Goal: Task Accomplishment & Management: Manage account settings

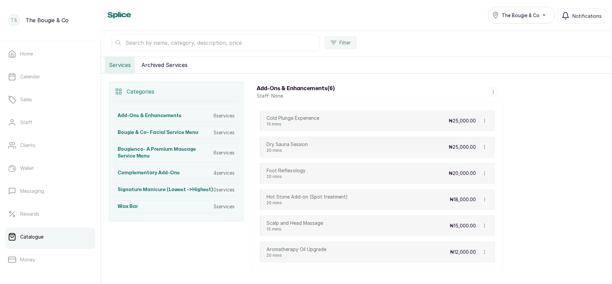
scroll to position [95, 0]
click at [198, 191] on h3 "Signature Manicure (Lowest ->Highest)" at bounding box center [165, 189] width 95 height 7
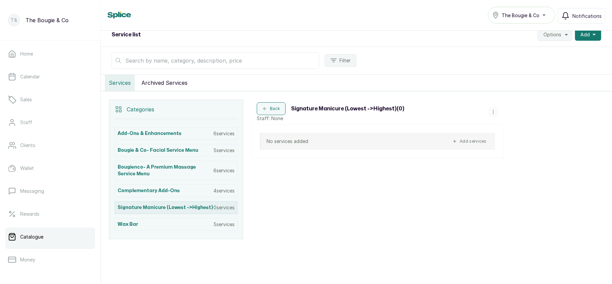
scroll to position [80, 0]
click at [493, 110] on icon "button" at bounding box center [493, 111] width 0 height 3
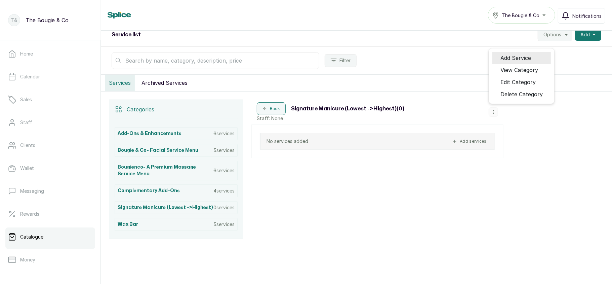
click at [505, 62] on span "Add Service" at bounding box center [516, 58] width 31 height 8
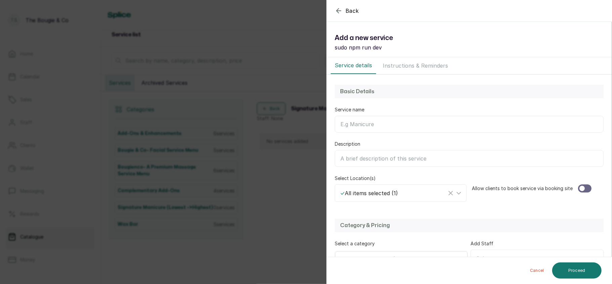
click at [379, 121] on input "Service name" at bounding box center [469, 124] width 269 height 17
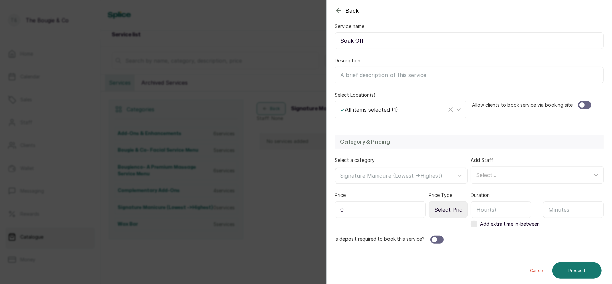
scroll to position [84, 0]
type input "Soak Off"
click at [581, 105] on div at bounding box center [584, 105] width 13 height 8
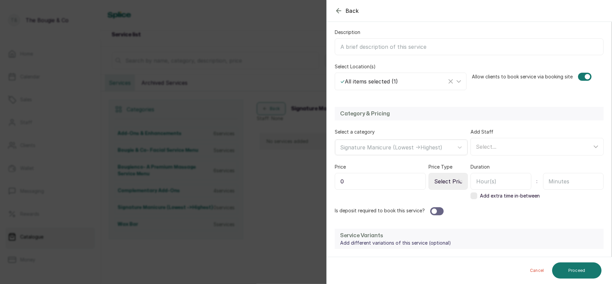
click at [391, 182] on input "0" at bounding box center [380, 181] width 91 height 17
type input "6"
type input "56,000"
click at [282, 159] on div "Back Service Add a new service sudo npm run dev Service details Instructions & …" at bounding box center [306, 142] width 612 height 284
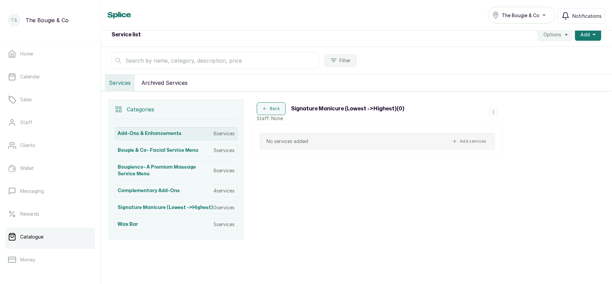
click at [181, 132] on div "Add-ons & Enhancements 6 services" at bounding box center [176, 133] width 123 height 13
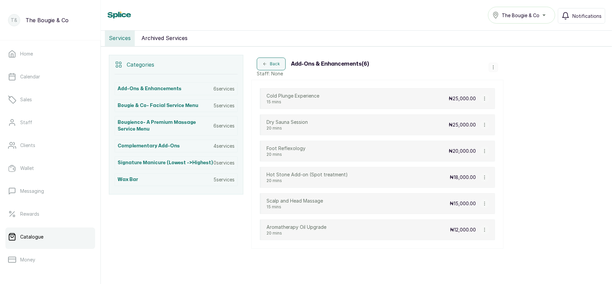
scroll to position [134, 0]
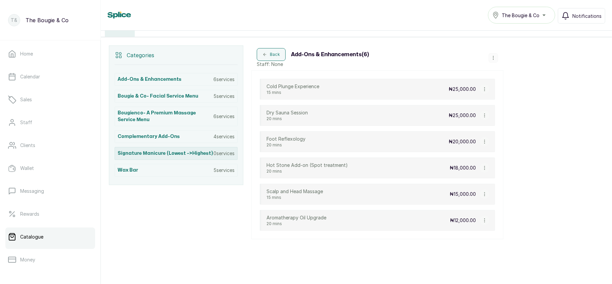
click at [195, 149] on div "Signature Manicure (Lowest ->Highest) 0 services" at bounding box center [176, 153] width 123 height 13
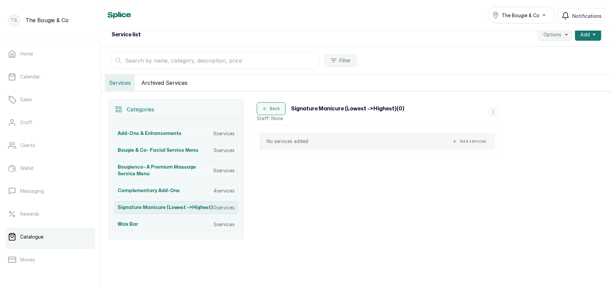
scroll to position [80, 0]
click at [494, 112] on icon "button" at bounding box center [493, 112] width 5 height 5
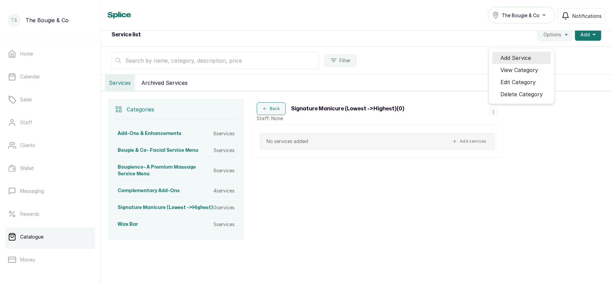
click at [512, 58] on span "Add Service" at bounding box center [516, 58] width 31 height 8
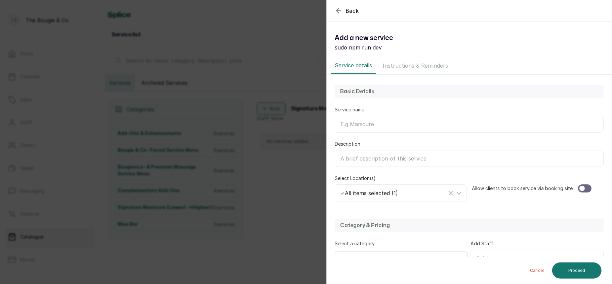
click at [396, 132] on input "Service name" at bounding box center [469, 124] width 269 height 17
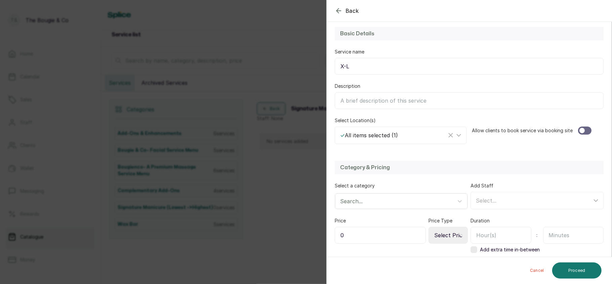
scroll to position [59, 0]
type input "X-L"
click at [583, 128] on div at bounding box center [584, 129] width 13 height 8
click at [370, 229] on input "0" at bounding box center [380, 233] width 91 height 17
type input "56,000"
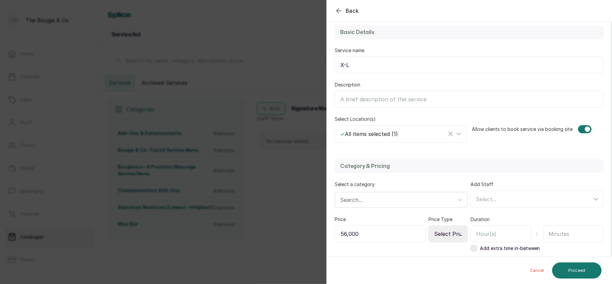
click at [444, 236] on select "Select Price Type Fixed From" at bounding box center [448, 233] width 39 height 17
select select "fixed"
click at [429, 227] on select "Select Price Type Fixed From" at bounding box center [448, 233] width 39 height 17
click at [554, 233] on input "text" at bounding box center [573, 233] width 61 height 17
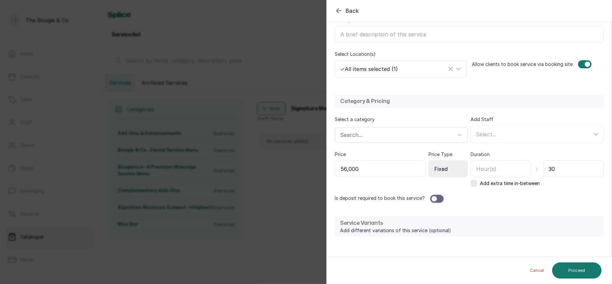
scroll to position [130, 0]
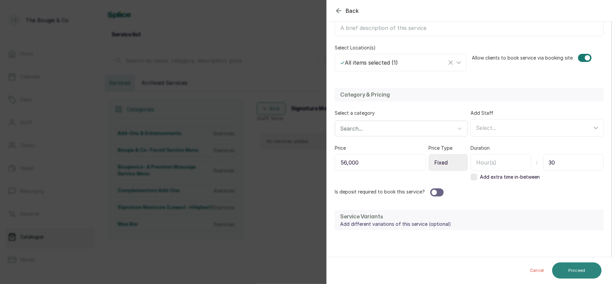
type input "30"
click at [586, 266] on button "Proceed" at bounding box center [576, 270] width 49 height 16
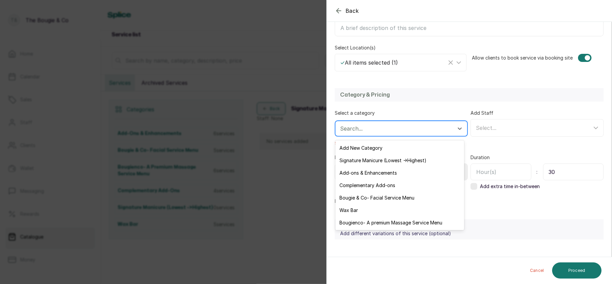
click at [428, 131] on div at bounding box center [395, 128] width 110 height 9
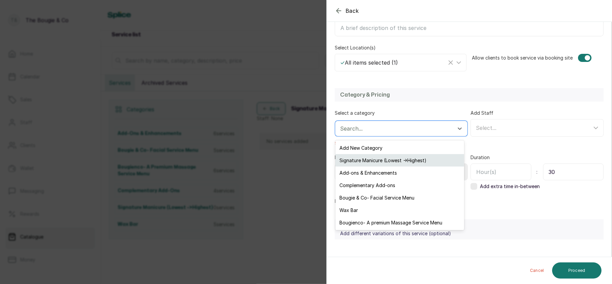
click at [414, 160] on div "Signature Manicure (Lowest ->Highest)" at bounding box center [399, 160] width 129 height 12
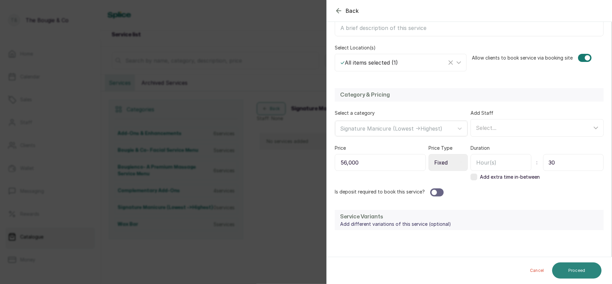
click at [570, 268] on button "Proceed" at bounding box center [576, 270] width 49 height 16
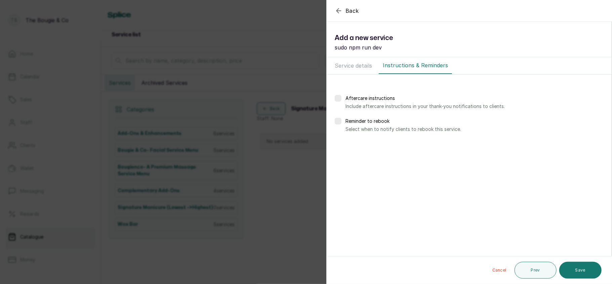
scroll to position [0, 0]
click at [570, 268] on button "Save" at bounding box center [580, 270] width 42 height 17
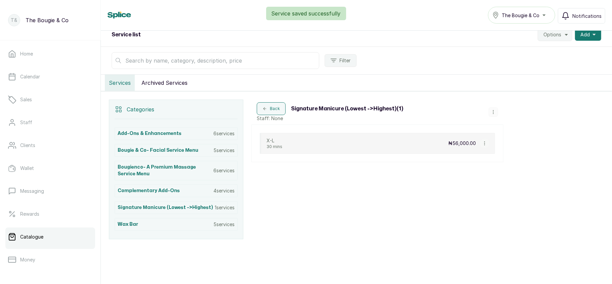
click at [495, 112] on icon "button" at bounding box center [493, 112] width 5 height 5
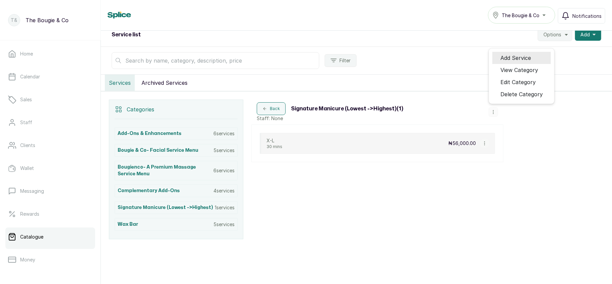
click at [514, 58] on span "Add Service" at bounding box center [516, 58] width 31 height 8
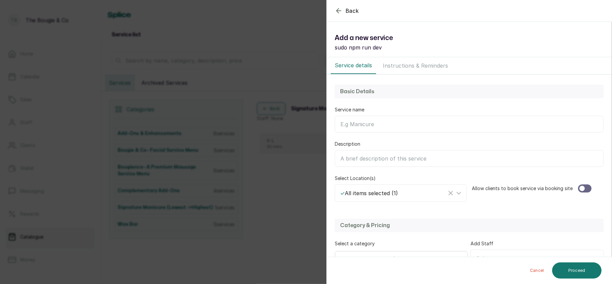
click at [408, 124] on input "Service name" at bounding box center [469, 124] width 269 height 17
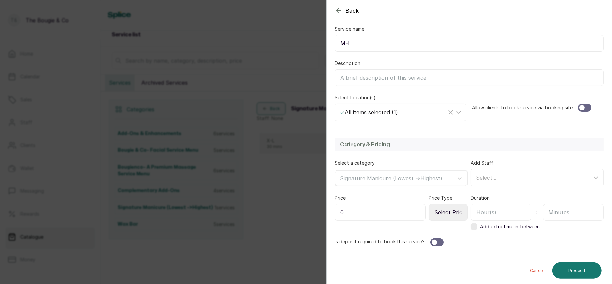
scroll to position [81, 0]
type input "M-L"
click at [581, 106] on div at bounding box center [584, 107] width 13 height 8
click at [396, 220] on input "0" at bounding box center [380, 211] width 91 height 17
type input "48,000"
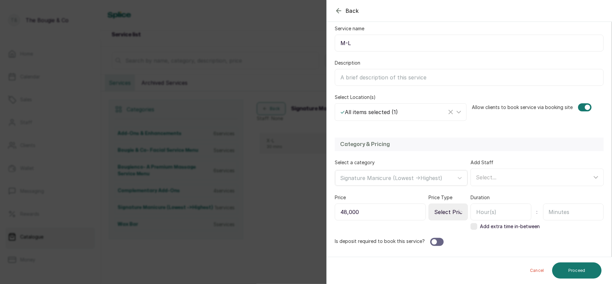
click at [447, 218] on select "Select Price Type Fixed From" at bounding box center [448, 211] width 39 height 17
select select "fixed"
click at [429, 204] on select "Select Price Type Fixed From" at bounding box center [448, 211] width 39 height 17
click at [561, 210] on input "text" at bounding box center [573, 211] width 61 height 17
type input "30"
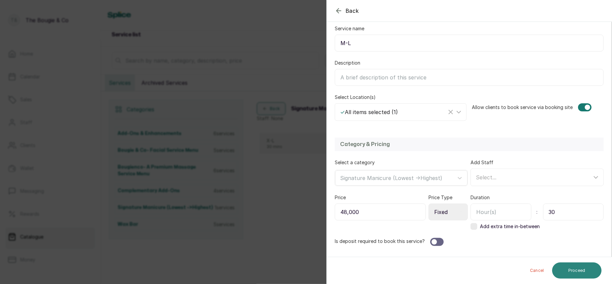
click at [579, 265] on button "Proceed" at bounding box center [576, 270] width 49 height 16
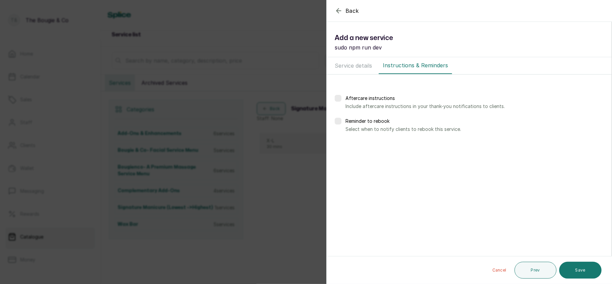
scroll to position [0, 0]
click at [576, 268] on button "Save" at bounding box center [580, 270] width 42 height 17
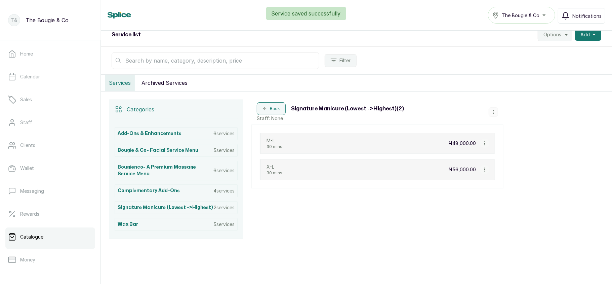
click at [491, 113] on icon "button" at bounding box center [493, 112] width 5 height 5
click at [483, 165] on button "button" at bounding box center [484, 169] width 9 height 9
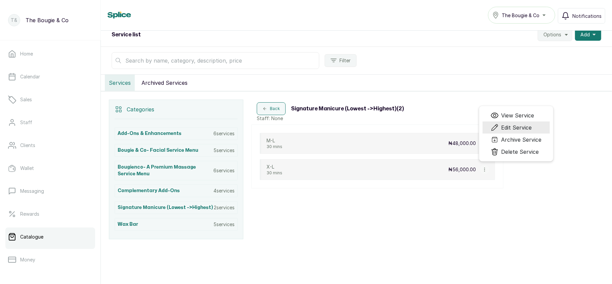
click at [504, 129] on span "Edit Service" at bounding box center [517, 127] width 31 height 8
select select "fixed"
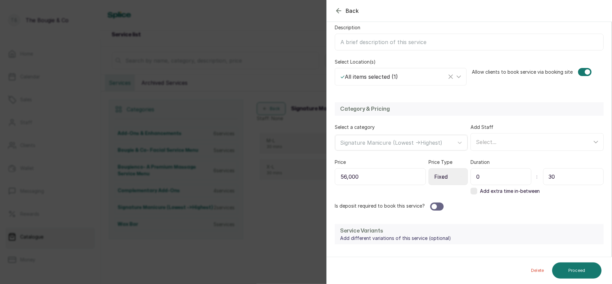
scroll to position [117, 0]
click at [552, 180] on input "30" at bounding box center [573, 175] width 61 height 17
type input "3"
type input "0"
click at [522, 176] on input "0" at bounding box center [501, 175] width 61 height 17
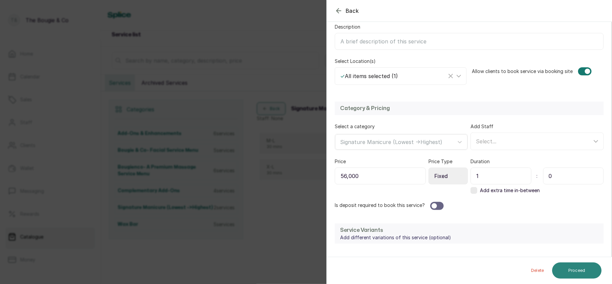
type input "1"
click at [577, 268] on button "Proceed" at bounding box center [576, 270] width 49 height 16
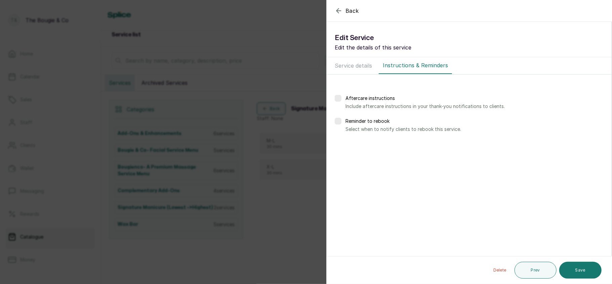
click at [577, 268] on button "Save" at bounding box center [580, 270] width 42 height 17
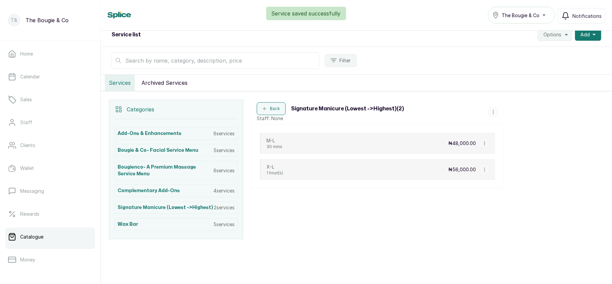
click at [484, 142] on icon "button" at bounding box center [484, 143] width 0 height 3
click at [501, 104] on span "Edit Service" at bounding box center [511, 101] width 41 height 8
select select "fixed"
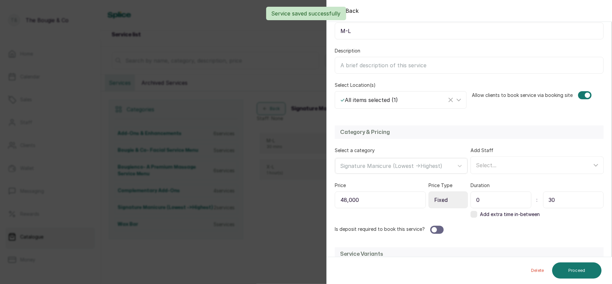
scroll to position [97, 0]
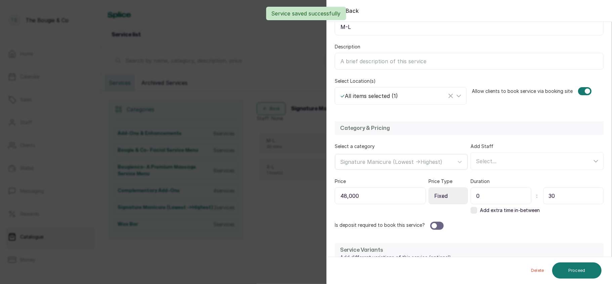
click at [495, 197] on input "0" at bounding box center [501, 195] width 61 height 17
type input "1"
click at [552, 194] on input "30" at bounding box center [573, 195] width 61 height 17
type input "3"
type input "0"
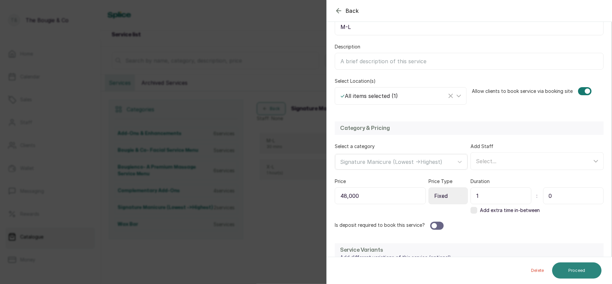
click at [577, 264] on button "Proceed" at bounding box center [576, 270] width 49 height 16
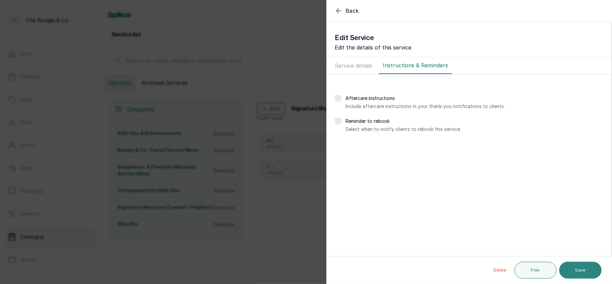
click at [592, 273] on button "Save" at bounding box center [580, 270] width 42 height 17
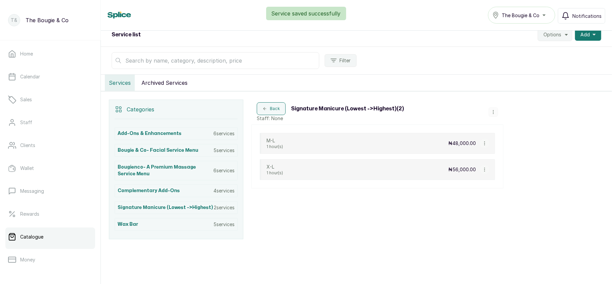
click at [491, 113] on icon "button" at bounding box center [493, 112] width 5 height 5
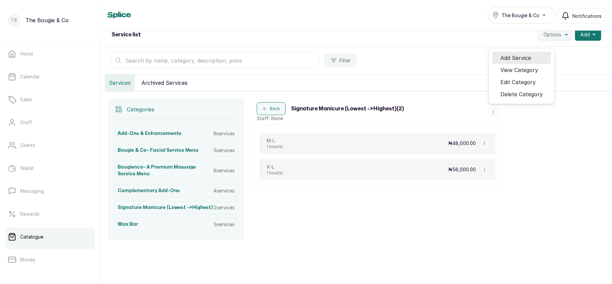
click at [506, 58] on span "Add Service" at bounding box center [516, 58] width 31 height 8
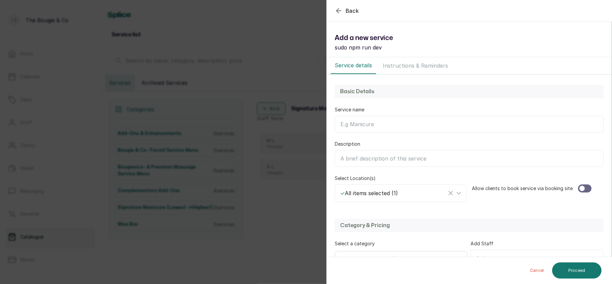
click at [402, 123] on input "Service name" at bounding box center [469, 124] width 269 height 17
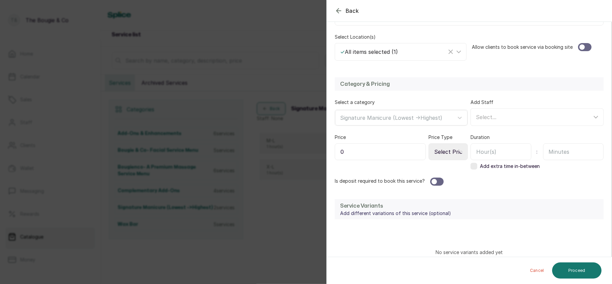
scroll to position [142, 0]
type input "S-M"
click at [387, 149] on input "0" at bounding box center [380, 151] width 91 height 17
type input "37,800"
click at [514, 153] on input "text" at bounding box center [501, 151] width 61 height 17
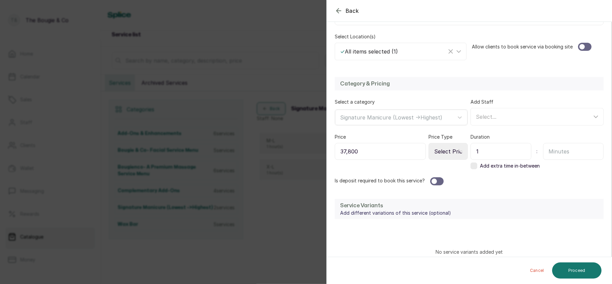
type input "1"
click at [571, 152] on input "text" at bounding box center [573, 151] width 61 height 17
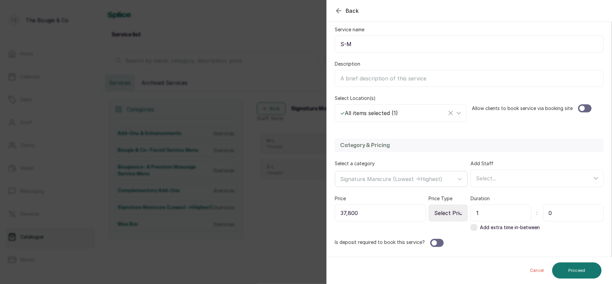
scroll to position [72, 0]
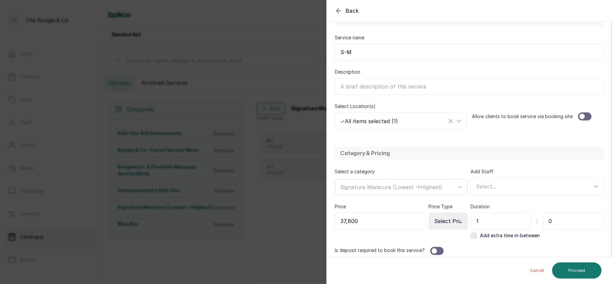
type input "0"
click at [580, 119] on div at bounding box center [582, 116] width 5 height 5
click at [579, 267] on button "Proceed" at bounding box center [576, 270] width 49 height 16
click at [446, 224] on select "Select Price Type Fixed From" at bounding box center [448, 220] width 39 height 17
select select "fixed"
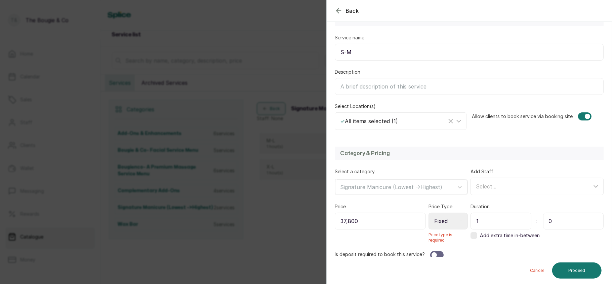
click at [429, 213] on select "Select Price Type Fixed From" at bounding box center [448, 220] width 39 height 17
click at [580, 268] on button "Proceed" at bounding box center [576, 270] width 49 height 16
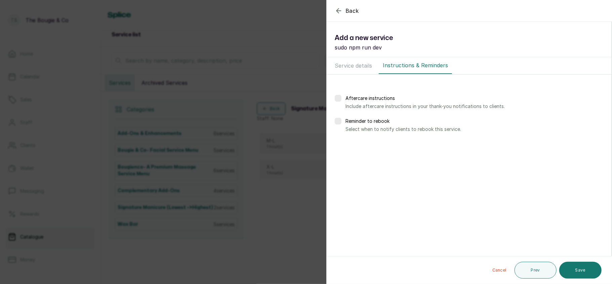
scroll to position [0, 0]
click at [580, 268] on button "Save" at bounding box center [580, 270] width 42 height 17
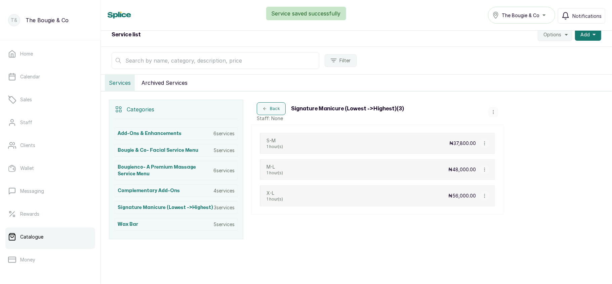
click at [491, 112] on icon "button" at bounding box center [493, 112] width 5 height 5
click at [509, 61] on span "Add Service" at bounding box center [516, 58] width 31 height 8
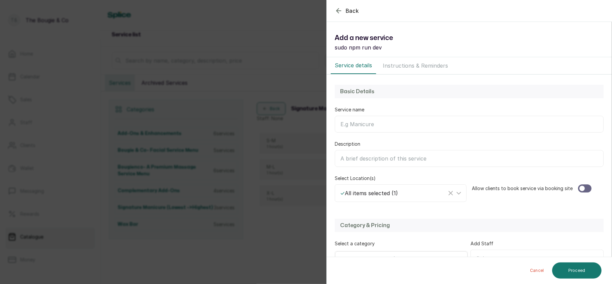
click at [404, 128] on input "Service name" at bounding box center [469, 124] width 269 height 17
type input "Gel-X"
click at [580, 190] on div at bounding box center [582, 188] width 5 height 5
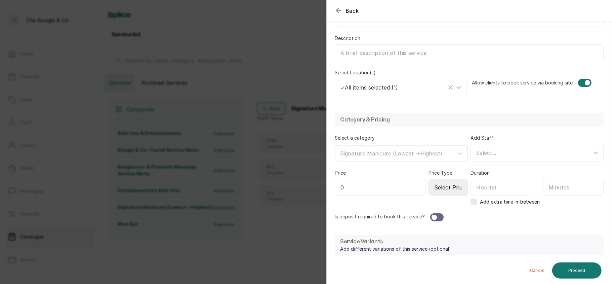
scroll to position [107, 0]
click at [387, 188] on input "0" at bounding box center [380, 186] width 91 height 17
type input "25,000"
click at [446, 189] on select "Select Price Type Fixed From" at bounding box center [448, 186] width 39 height 17
select select "fixed"
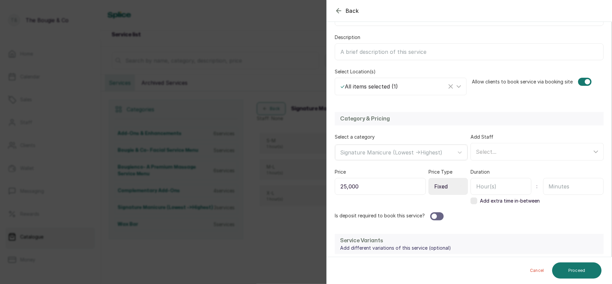
click at [429, 179] on select "Select Price Type Fixed From" at bounding box center [448, 186] width 39 height 17
click at [487, 195] on input "text" at bounding box center [501, 186] width 61 height 17
type input "1"
click at [574, 183] on input "text" at bounding box center [573, 186] width 61 height 17
type input "0"
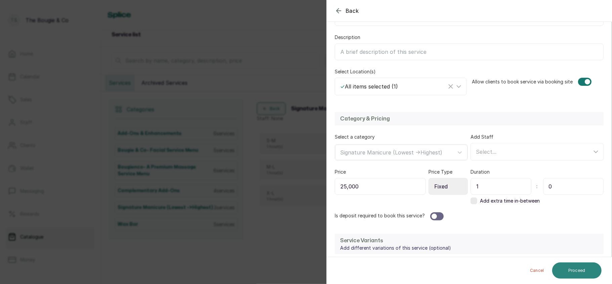
click at [584, 263] on button "Proceed" at bounding box center [576, 270] width 49 height 16
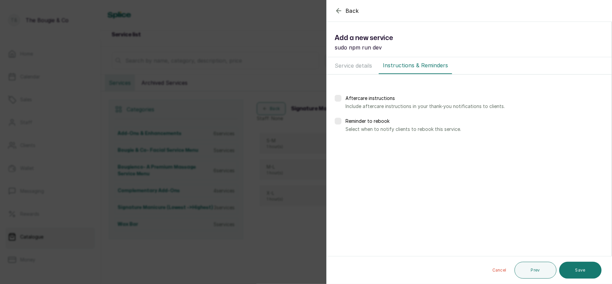
click at [584, 263] on button "Save" at bounding box center [580, 270] width 42 height 17
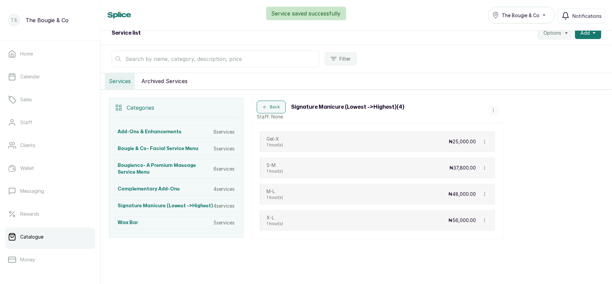
click at [493, 111] on icon "button" at bounding box center [493, 110] width 5 height 5
click at [519, 62] on span "Add Service" at bounding box center [516, 58] width 31 height 8
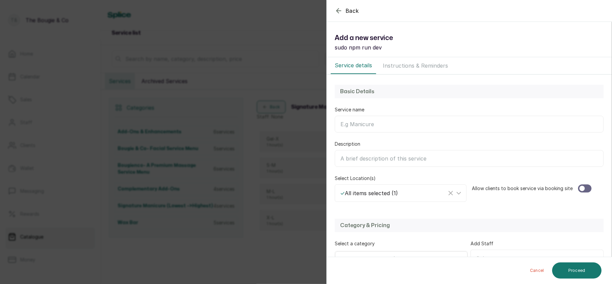
click at [416, 130] on input "Service name" at bounding box center [469, 124] width 269 height 17
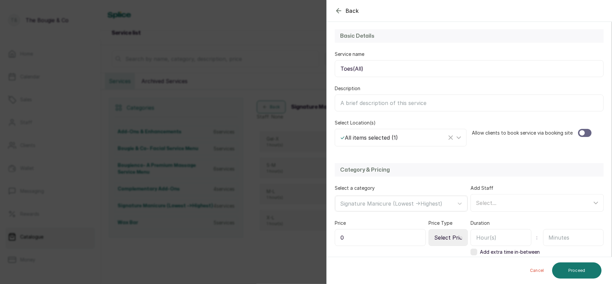
scroll to position [59, 0]
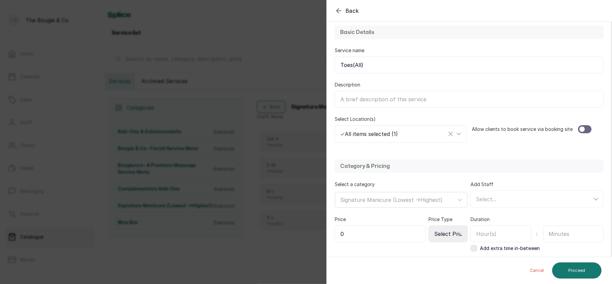
type input "Toes(All)"
click at [580, 128] on div at bounding box center [584, 129] width 13 height 8
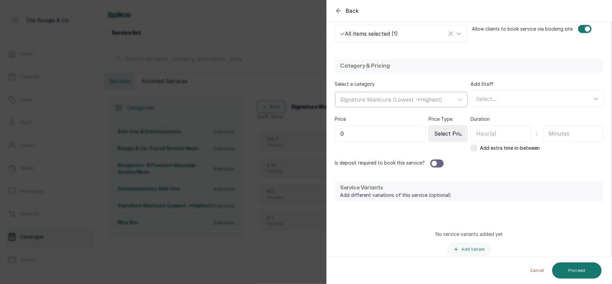
scroll to position [160, 0]
click at [360, 136] on input "0" at bounding box center [380, 132] width 91 height 17
type input "18,000"
click at [444, 139] on select "Select Price Type Fixed From" at bounding box center [448, 132] width 39 height 17
select select "fixed"
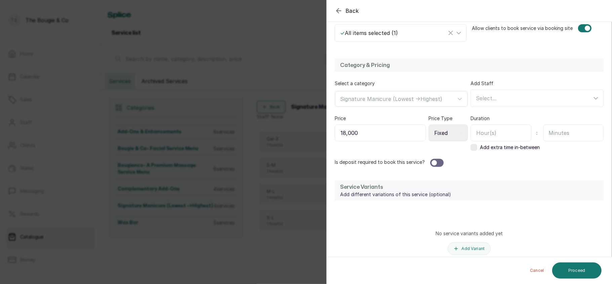
click at [429, 126] on select "Select Price Type Fixed From" at bounding box center [448, 132] width 39 height 17
click at [497, 127] on input "text" at bounding box center [501, 132] width 61 height 17
type input "1"
click at [566, 130] on input "text" at bounding box center [573, 132] width 61 height 17
type input "0"
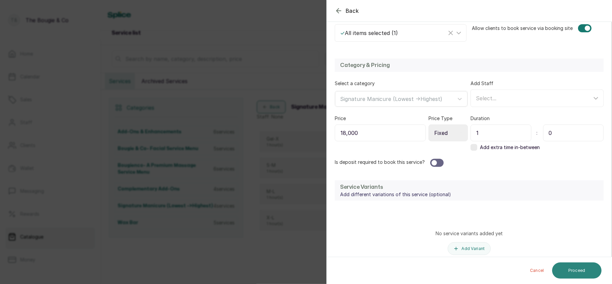
click at [584, 272] on button "Proceed" at bounding box center [576, 270] width 49 height 16
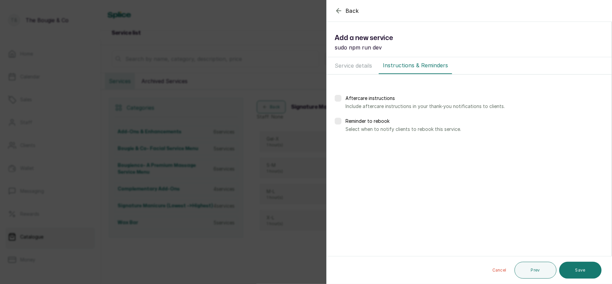
click at [584, 272] on button "Save" at bounding box center [580, 270] width 42 height 17
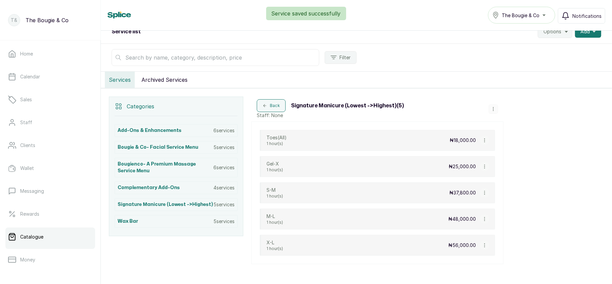
scroll to position [58, 0]
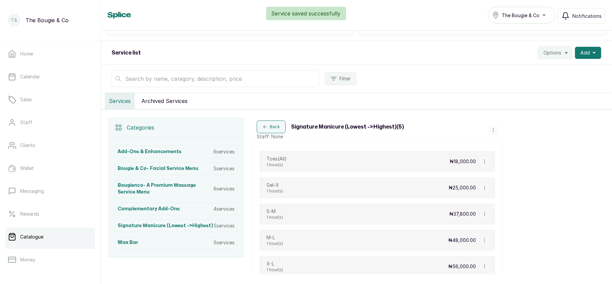
click at [493, 128] on button "button" at bounding box center [493, 129] width 9 height 9
click at [506, 85] on li "Add Service" at bounding box center [521, 79] width 58 height 12
click at [494, 132] on icon "button" at bounding box center [493, 130] width 5 height 5
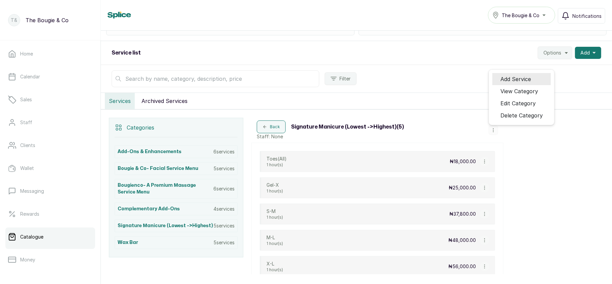
click at [502, 85] on li "Add Service" at bounding box center [521, 79] width 58 height 12
click at [492, 126] on div "Back Signature Manicure (Lowest ->Highest) ( 5 ) Staff: None Add Service View C…" at bounding box center [377, 130] width 252 height 25
click at [494, 132] on icon "button" at bounding box center [493, 130] width 5 height 5
click at [507, 80] on span "Add Service" at bounding box center [516, 79] width 31 height 8
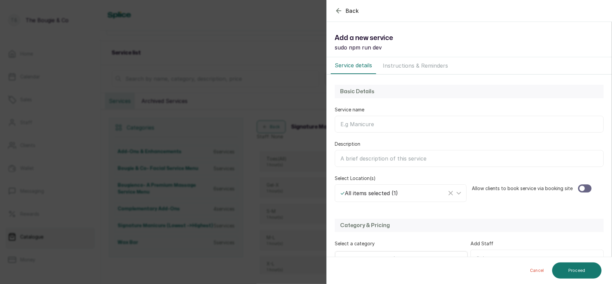
click at [434, 132] on input "Service name" at bounding box center [469, 124] width 269 height 17
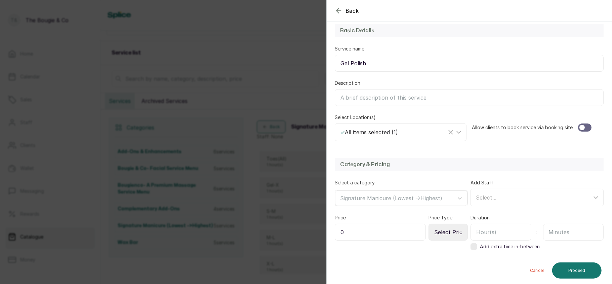
scroll to position [69, 0]
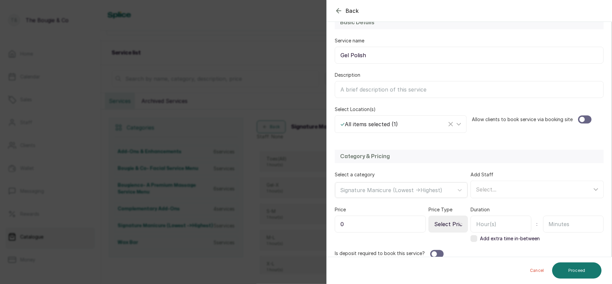
type input "Gel Polish"
click at [580, 120] on div at bounding box center [582, 119] width 5 height 5
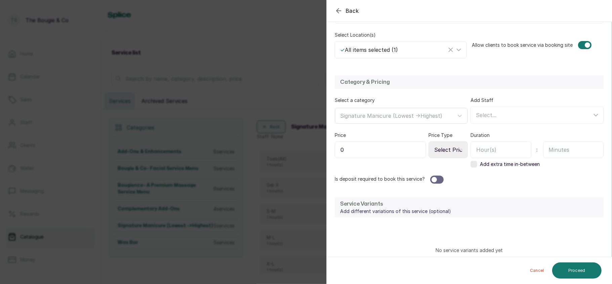
scroll to position [145, 0]
click at [384, 147] on input "0" at bounding box center [380, 148] width 91 height 17
type input "9,800"
click at [446, 148] on select "Select Price Type Fixed From" at bounding box center [448, 148] width 39 height 17
select select "fixed"
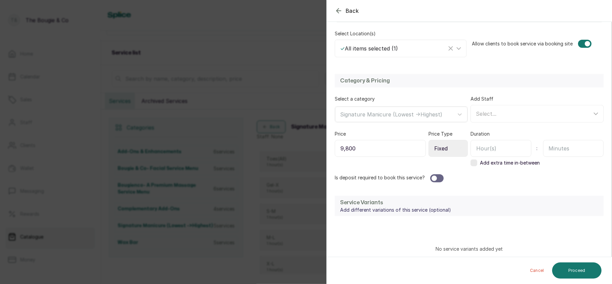
click at [429, 141] on select "Select Price Type Fixed From" at bounding box center [448, 148] width 39 height 17
click at [505, 147] on input "text" at bounding box center [501, 148] width 61 height 17
type input "1"
click at [571, 143] on input "text" at bounding box center [573, 148] width 61 height 17
type input "0"
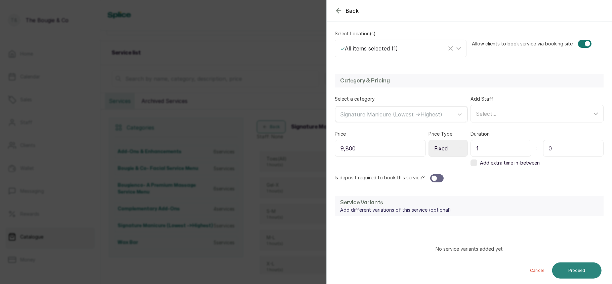
click at [582, 267] on button "Proceed" at bounding box center [576, 270] width 49 height 16
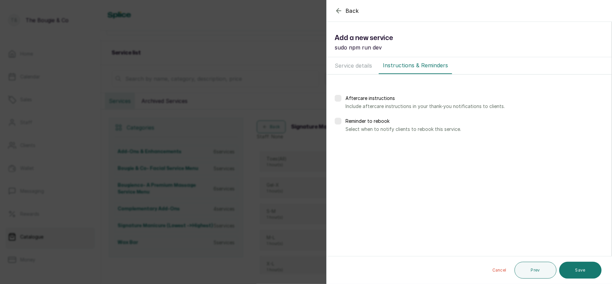
scroll to position [0, 0]
click at [582, 267] on button "Save" at bounding box center [580, 270] width 42 height 17
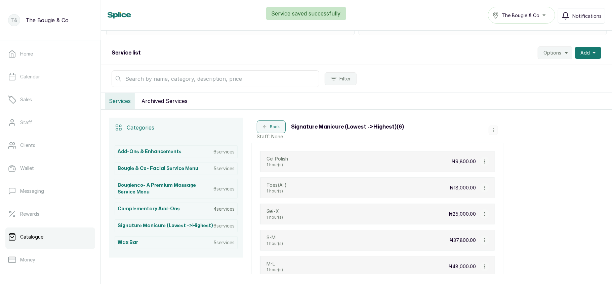
click at [493, 132] on icon "button" at bounding box center [493, 130] width 5 height 5
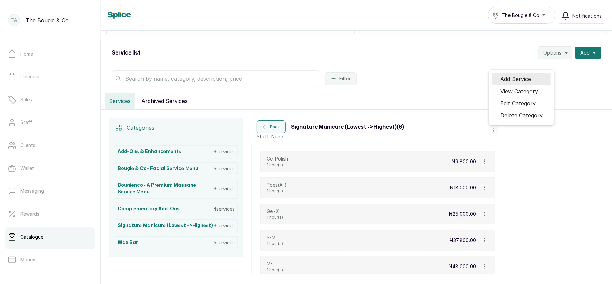
click at [517, 81] on span "Add Service" at bounding box center [516, 79] width 31 height 8
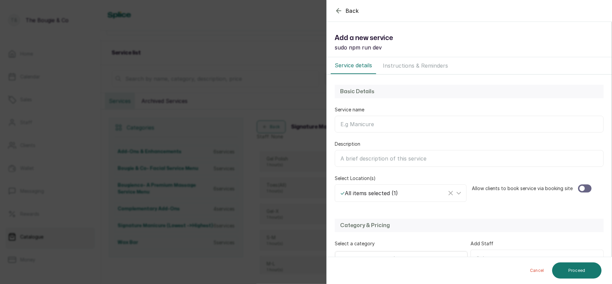
click at [433, 120] on input "Service name" at bounding box center [469, 124] width 269 height 17
type input "Toes (Big)"
click at [579, 184] on div "Allow clients to book service via booking site" at bounding box center [538, 188] width 132 height 27
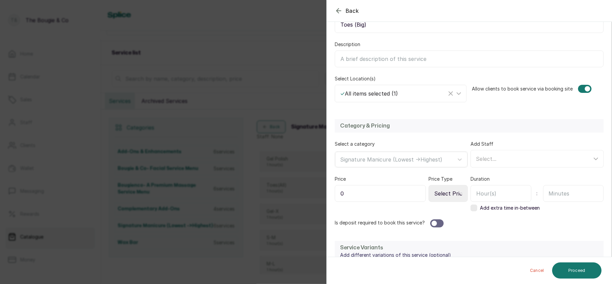
scroll to position [100, 0]
click at [382, 193] on input "0" at bounding box center [380, 193] width 91 height 17
type input "8,500"
click at [452, 190] on select "Select Price Type Fixed From" at bounding box center [448, 193] width 39 height 17
select select "fixed"
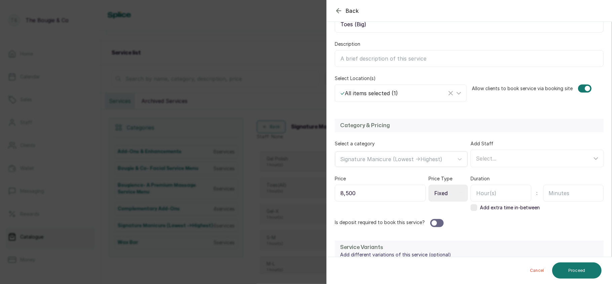
click at [429, 186] on select "Select Price Type Fixed From" at bounding box center [448, 193] width 39 height 17
click at [509, 199] on input "text" at bounding box center [501, 193] width 61 height 17
type input "1"
click at [569, 189] on input "text" at bounding box center [573, 193] width 61 height 17
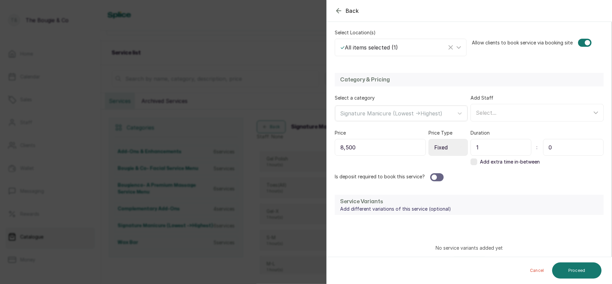
scroll to position [145, 0]
type input "0"
click at [585, 268] on button "Proceed" at bounding box center [576, 270] width 49 height 16
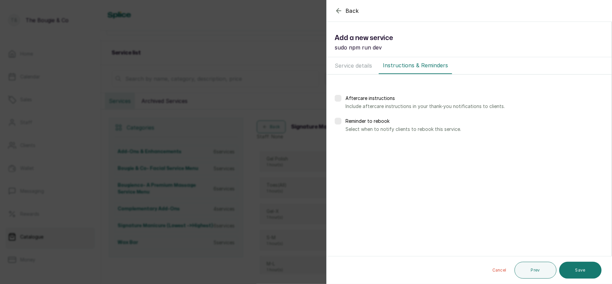
scroll to position [0, 0]
click at [581, 269] on button "Save" at bounding box center [580, 270] width 42 height 17
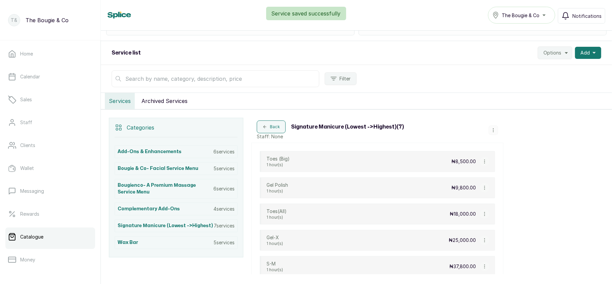
click at [495, 129] on icon "button" at bounding box center [493, 130] width 5 height 5
click at [518, 82] on span "Add Service" at bounding box center [516, 79] width 31 height 8
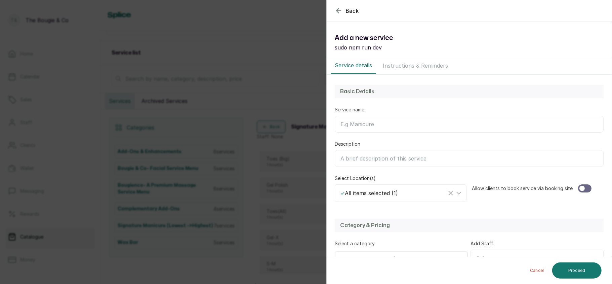
click at [413, 126] on input "Service name" at bounding box center [469, 124] width 269 height 17
type input "Soak Off"
click at [580, 189] on div at bounding box center [582, 188] width 5 height 5
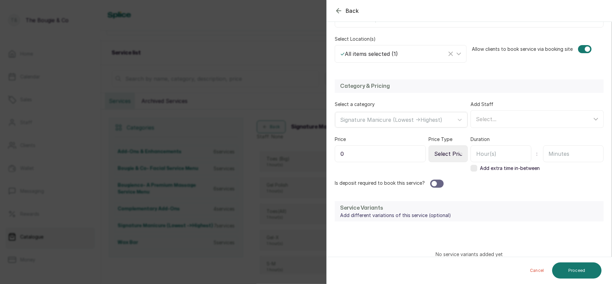
scroll to position [140, 0]
click at [400, 149] on input "0" at bounding box center [380, 152] width 91 height 17
type input "6,500"
click at [450, 156] on select "Select Price Type Fixed From" at bounding box center [448, 152] width 39 height 17
select select "fixed"
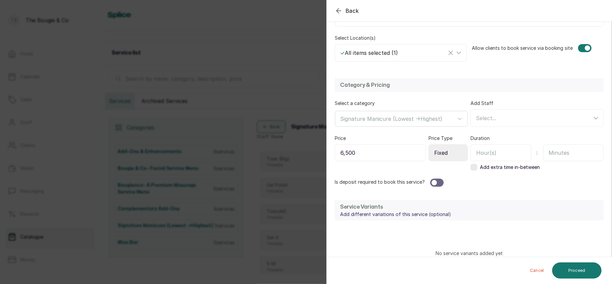
click at [429, 145] on select "Select Price Type Fixed From" at bounding box center [448, 152] width 39 height 17
click at [504, 156] on input "text" at bounding box center [501, 152] width 61 height 17
type input "3"
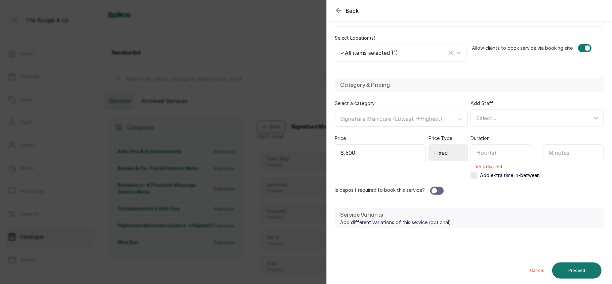
click at [575, 149] on input "text" at bounding box center [573, 152] width 61 height 17
type input "30"
click at [580, 272] on button "Proceed" at bounding box center [576, 270] width 49 height 16
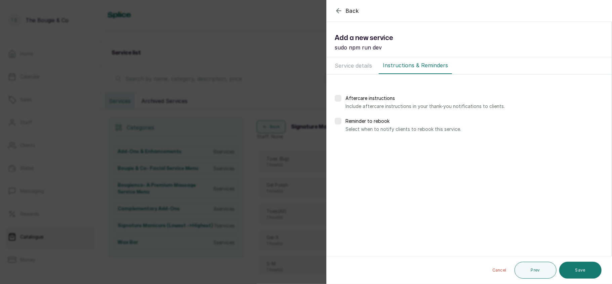
click at [580, 272] on button "Save" at bounding box center [580, 270] width 42 height 17
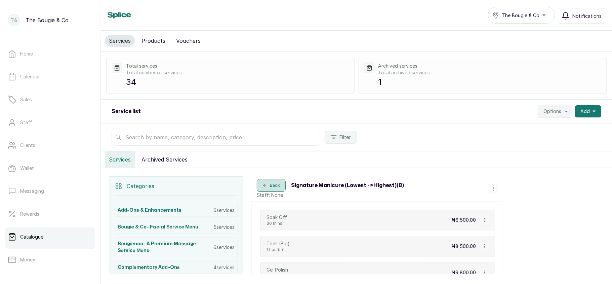
click at [268, 186] on button "Back" at bounding box center [271, 185] width 29 height 13
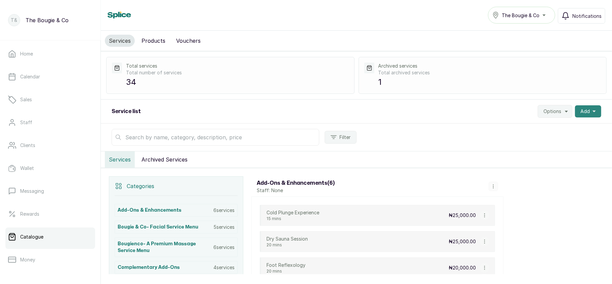
click at [593, 111] on icon "button" at bounding box center [594, 111] width 3 height 3
click at [542, 132] on span "Add Service" at bounding box center [563, 129] width 65 height 8
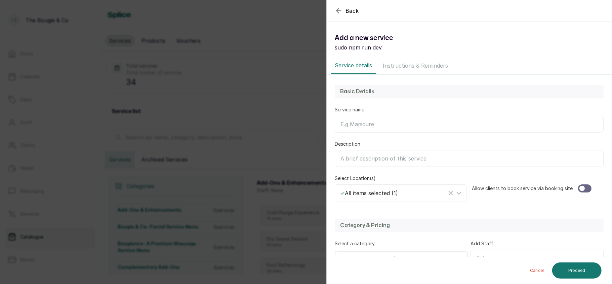
click at [411, 131] on input "Service name" at bounding box center [469, 124] width 269 height 17
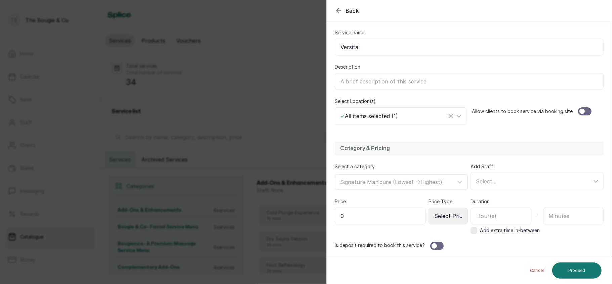
scroll to position [78, 0]
type input "Versital"
click at [578, 107] on div at bounding box center [584, 110] width 13 height 8
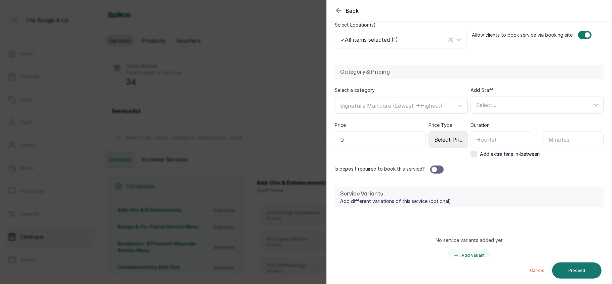
scroll to position [155, 0]
click at [410, 137] on input "0" at bounding box center [380, 137] width 91 height 17
type input "48,800"
click at [444, 140] on select "Select Price Type Fixed From" at bounding box center [448, 137] width 39 height 17
select select "fixed"
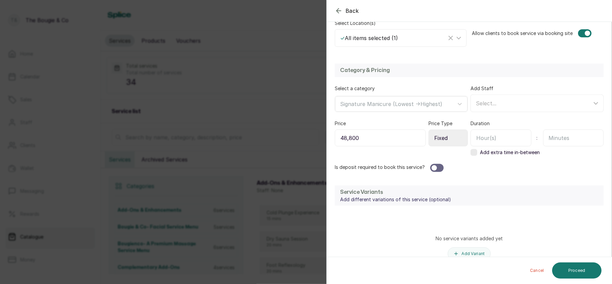
click at [429, 130] on select "Select Price Type Fixed From" at bounding box center [448, 137] width 39 height 17
click at [510, 142] on input "text" at bounding box center [501, 137] width 61 height 17
type input "1"
click at [574, 137] on input "text" at bounding box center [573, 137] width 61 height 17
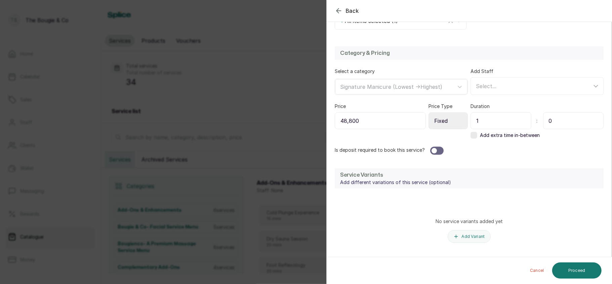
scroll to position [172, 0]
type input "0"
click at [578, 266] on button "Proceed" at bounding box center [576, 270] width 49 height 16
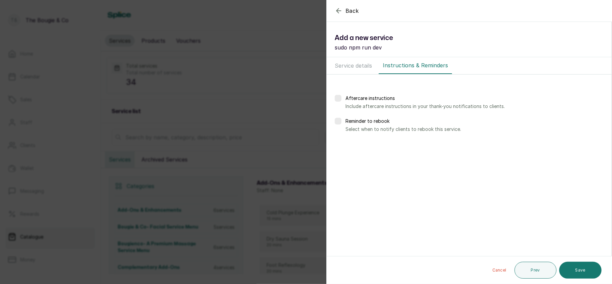
scroll to position [0, 0]
click at [578, 266] on button "Save" at bounding box center [580, 270] width 42 height 17
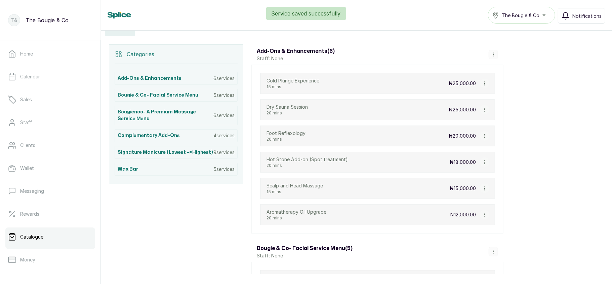
scroll to position [133, 0]
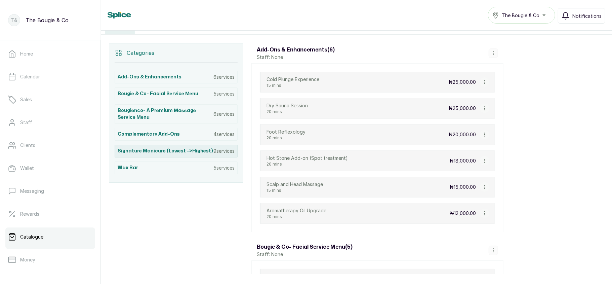
click at [181, 154] on h3 "Signature Manicure (Lowest ->Highest)" at bounding box center [165, 151] width 95 height 7
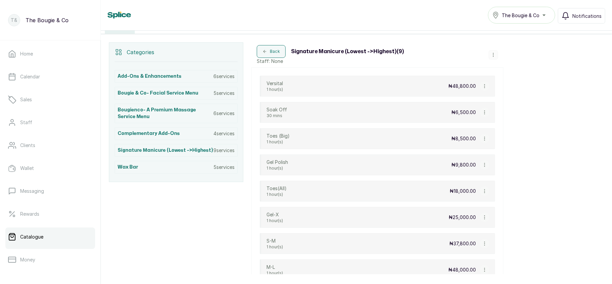
scroll to position [133, 0]
click at [484, 88] on icon "button" at bounding box center [484, 86] width 0 height 3
click at [503, 112] on span "Edit Service" at bounding box center [517, 113] width 31 height 8
select select "fixed"
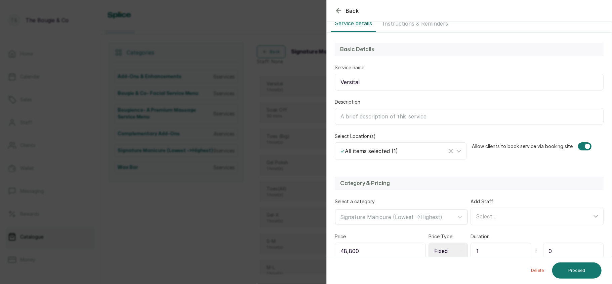
scroll to position [42, 0]
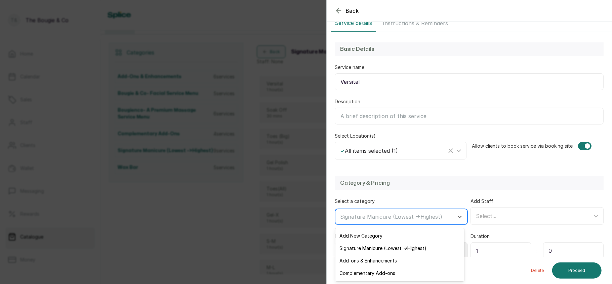
click at [400, 222] on div "Signature Manicure (Lowest ->Highest)" at bounding box center [395, 216] width 117 height 11
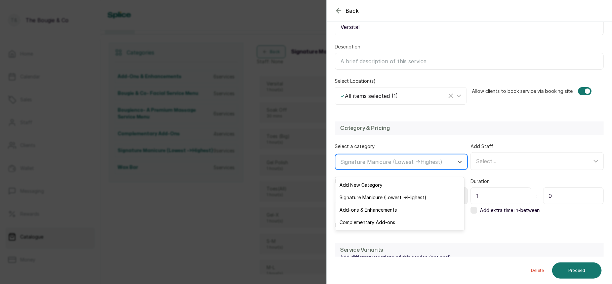
scroll to position [98, 0]
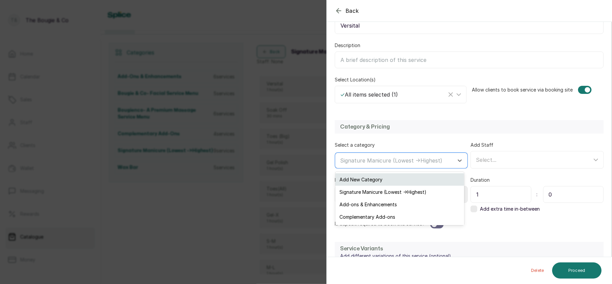
click at [375, 177] on div "Add New Category" at bounding box center [399, 179] width 129 height 12
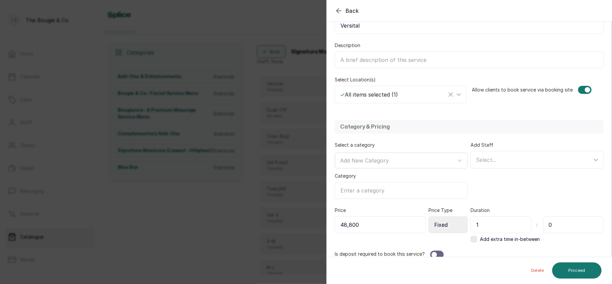
click at [362, 194] on input "Category" at bounding box center [401, 190] width 133 height 17
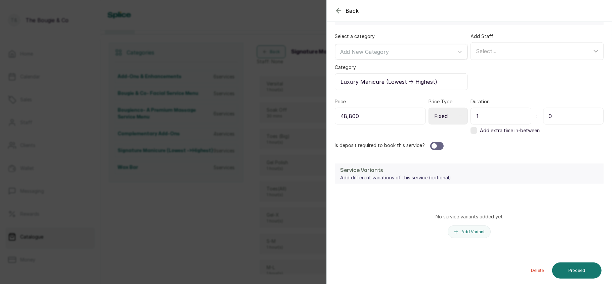
scroll to position [210, 0]
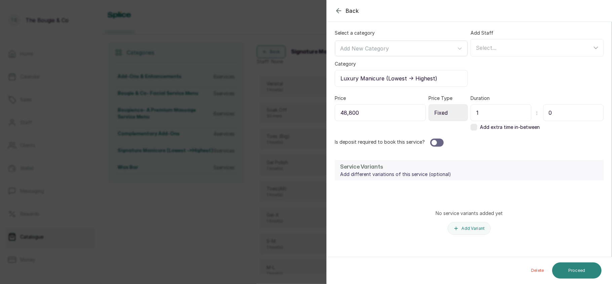
type input "Luxury Manicure (Lowest -> Highest)"
click at [587, 275] on button "Proceed" at bounding box center [576, 270] width 49 height 16
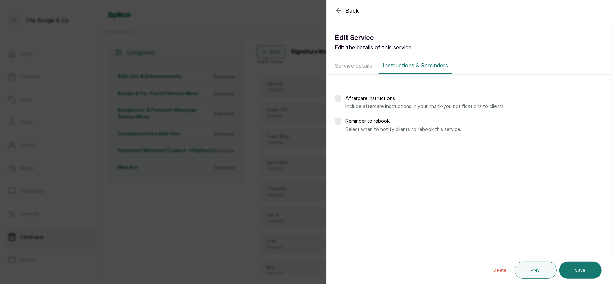
click at [587, 275] on button "Save" at bounding box center [580, 270] width 42 height 17
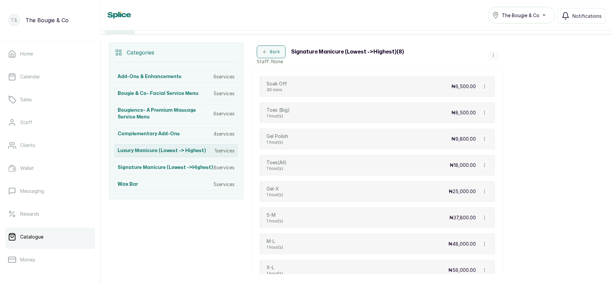
click at [188, 153] on h3 "Luxury Manicure (Lowest -> Highest)" at bounding box center [162, 150] width 88 height 7
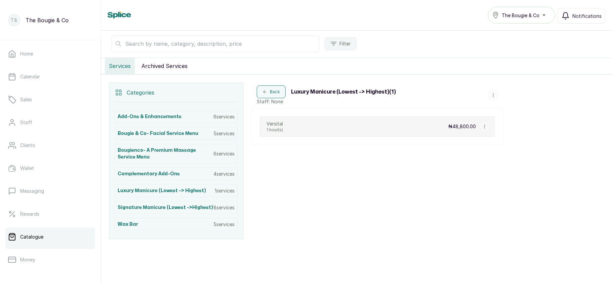
click at [491, 93] on icon "button" at bounding box center [493, 95] width 5 height 5
click at [516, 41] on span "Add Service" at bounding box center [516, 41] width 31 height 8
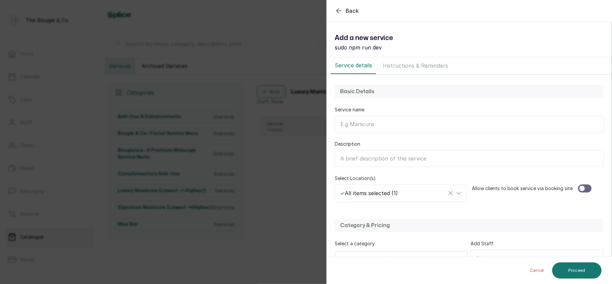
click at [443, 116] on input "Service name" at bounding box center [469, 124] width 269 height 17
type input "Solid"
click at [580, 187] on div at bounding box center [582, 188] width 5 height 5
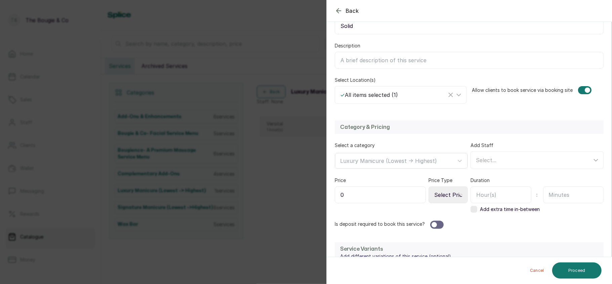
scroll to position [98, 0]
click at [380, 201] on input "0" at bounding box center [380, 194] width 91 height 17
type input "39,800"
click at [447, 201] on select "Select Price Type Fixed From" at bounding box center [448, 194] width 39 height 17
select select "fixed"
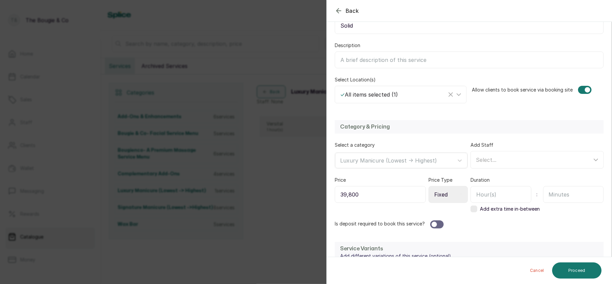
click at [429, 187] on select "Select Price Type Fixed From" at bounding box center [448, 194] width 39 height 17
click at [491, 194] on input "text" at bounding box center [501, 194] width 61 height 17
type input "1"
click at [564, 190] on input "text" at bounding box center [573, 194] width 61 height 17
type input "0"
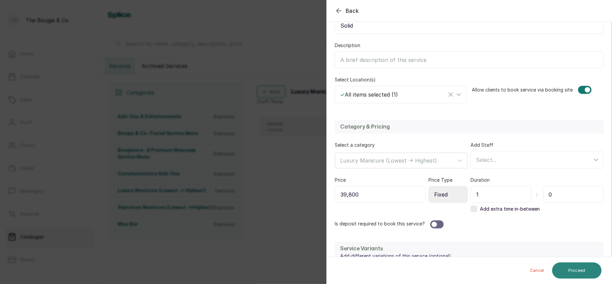
click at [581, 267] on button "Proceed" at bounding box center [576, 270] width 49 height 16
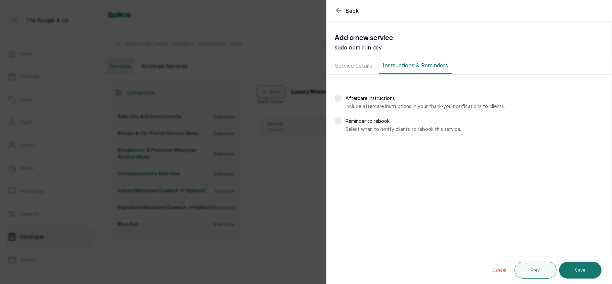
scroll to position [0, 0]
click at [581, 267] on button "Save" at bounding box center [580, 270] width 42 height 17
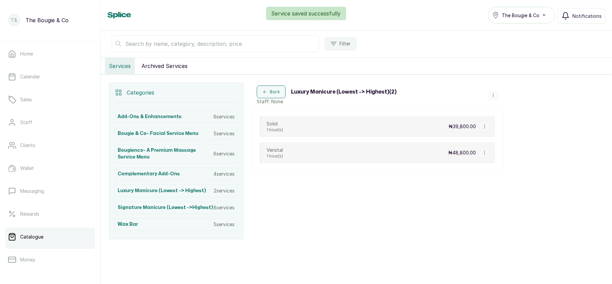
click at [495, 95] on icon "button" at bounding box center [493, 95] width 5 height 5
click at [512, 42] on span "Add Service" at bounding box center [516, 41] width 31 height 8
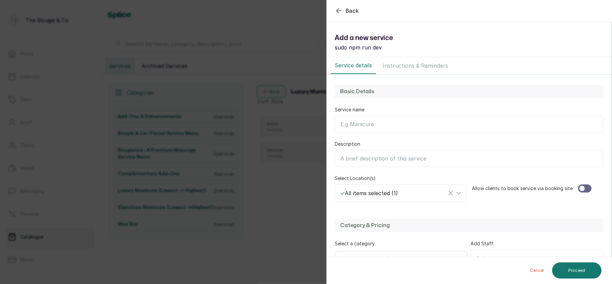
click at [430, 124] on input "Service name" at bounding box center [469, 124] width 269 height 17
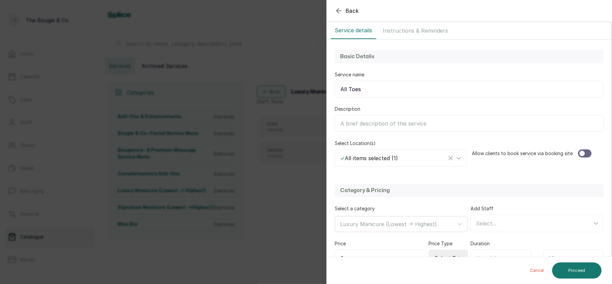
scroll to position [36, 0]
type input "All Toes"
click at [585, 151] on div at bounding box center [584, 153] width 13 height 8
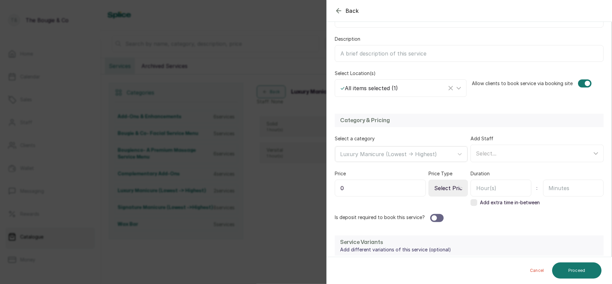
scroll to position [106, 0]
click at [411, 190] on input "0" at bounding box center [380, 187] width 91 height 17
type input "23,500"
click at [512, 187] on input "text" at bounding box center [501, 187] width 61 height 17
type input "1"
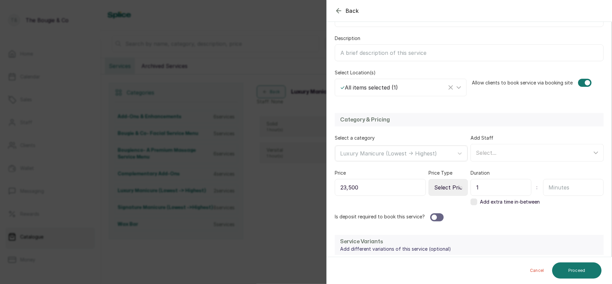
click at [568, 193] on input "text" at bounding box center [573, 187] width 61 height 17
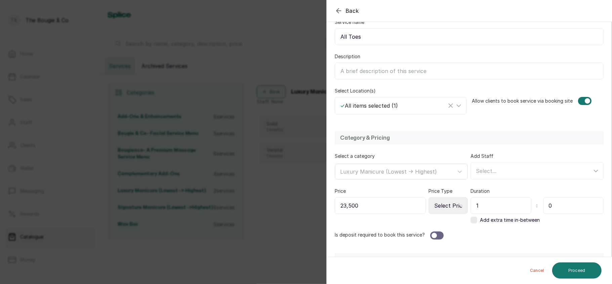
scroll to position [86, 0]
type input "0"
click at [583, 272] on button "Proceed" at bounding box center [576, 270] width 49 height 16
click at [437, 204] on select "Select Price Type Fixed From" at bounding box center [448, 206] width 39 height 17
select select "fixed"
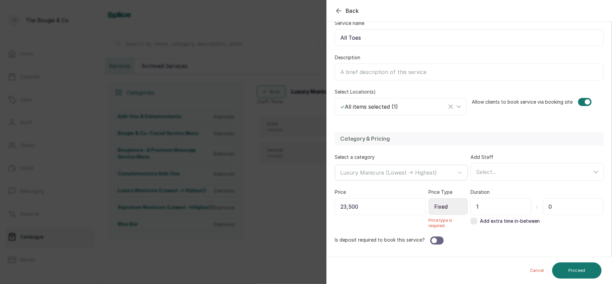
click at [429, 199] on select "Select Price Type Fixed From" at bounding box center [448, 206] width 39 height 17
click at [568, 264] on button "Proceed" at bounding box center [576, 270] width 49 height 16
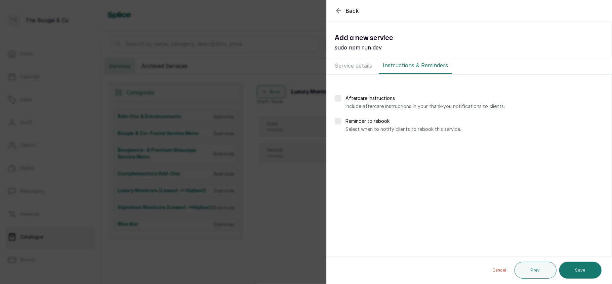
click at [568, 264] on button "Save" at bounding box center [580, 270] width 42 height 17
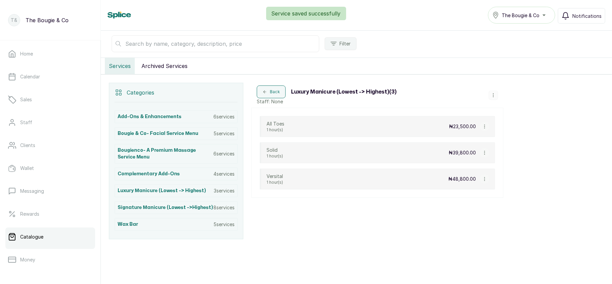
click at [491, 93] on icon "button" at bounding box center [493, 95] width 5 height 5
click at [516, 43] on span "Add Service" at bounding box center [516, 41] width 31 height 8
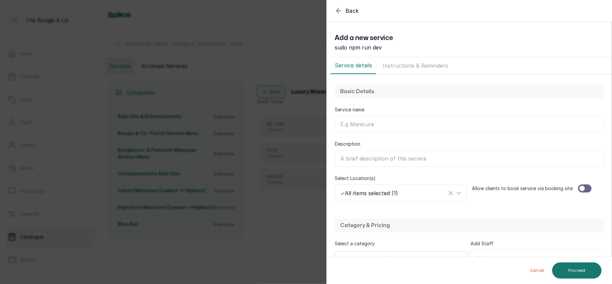
click at [434, 121] on input "Service name" at bounding box center [469, 124] width 269 height 17
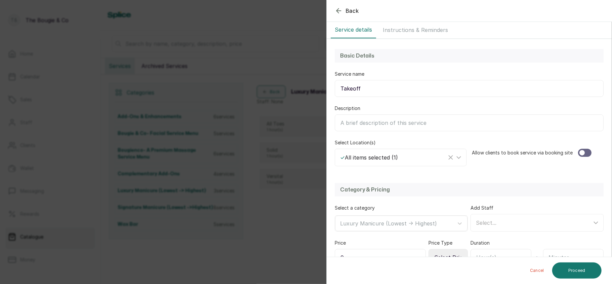
scroll to position [36, 0]
type input "Takeoff"
click at [582, 148] on div at bounding box center [584, 152] width 13 height 8
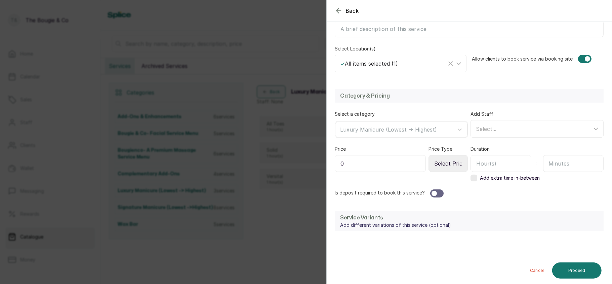
scroll to position [130, 0]
click at [515, 166] on input "text" at bounding box center [501, 163] width 61 height 17
click at [570, 165] on input "text" at bounding box center [573, 163] width 61 height 17
type input "30"
click at [443, 164] on select "Select Price Type Fixed From" at bounding box center [448, 163] width 39 height 17
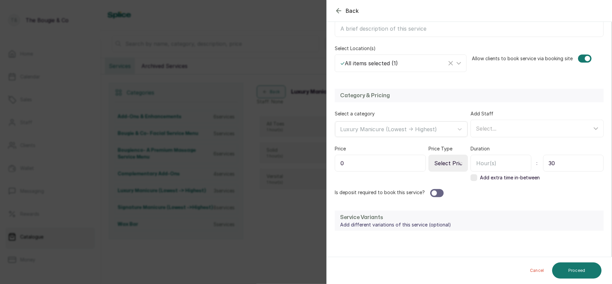
select select "fixed"
click at [429, 156] on select "Select Price Type Fixed From" at bounding box center [448, 163] width 39 height 17
click at [395, 167] on input "0" at bounding box center [380, 163] width 91 height 17
type input "6,500"
click at [586, 269] on button "Proceed" at bounding box center [576, 270] width 49 height 16
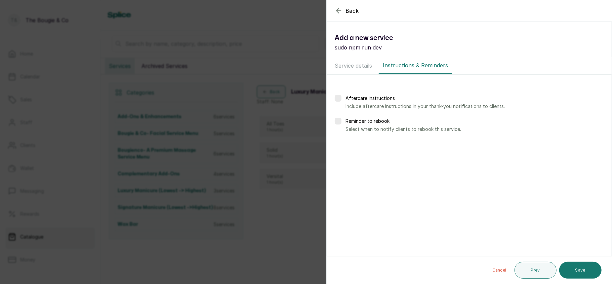
scroll to position [0, 0]
click at [586, 269] on button "Save" at bounding box center [580, 270] width 42 height 17
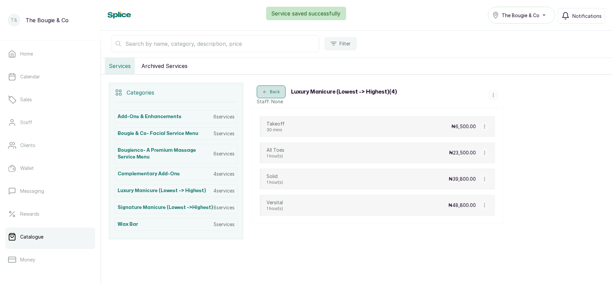
click at [274, 87] on button "Back" at bounding box center [271, 91] width 29 height 13
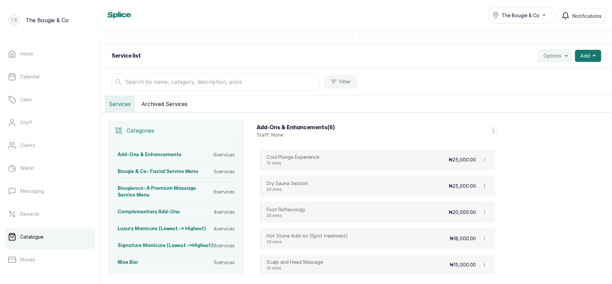
scroll to position [55, 0]
click at [581, 59] on span "Add" at bounding box center [585, 56] width 9 height 7
click at [543, 74] on span "Add Service" at bounding box center [563, 74] width 65 height 8
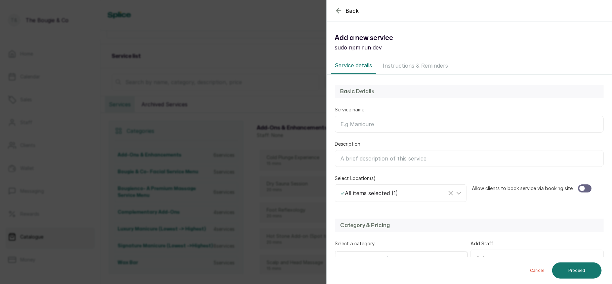
click at [428, 127] on input "Service name" at bounding box center [469, 124] width 269 height 17
type input "Art Per Finger"
click at [584, 187] on div at bounding box center [584, 188] width 13 height 8
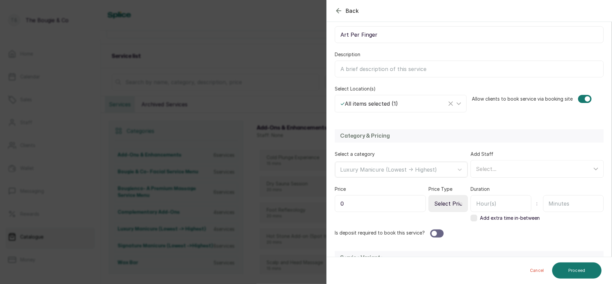
scroll to position [101, 0]
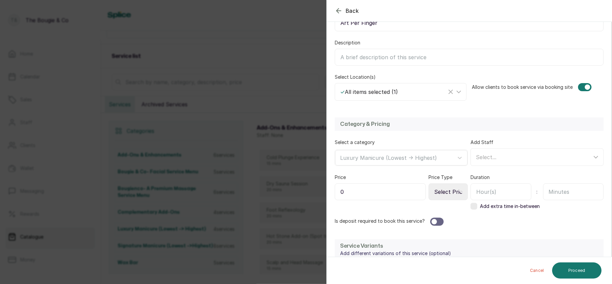
click at [371, 200] on input "0" at bounding box center [380, 191] width 91 height 17
type input "1,000"
click at [459, 193] on icon at bounding box center [460, 191] width 3 height 3
click at [444, 198] on select "Select Price Type Fixed From" at bounding box center [448, 191] width 39 height 17
select select "fixed"
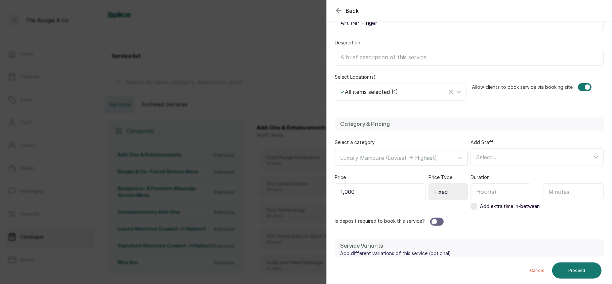
click at [429, 184] on select "Select Price Type Fixed From" at bounding box center [448, 191] width 39 height 17
click at [550, 194] on input "text" at bounding box center [573, 191] width 61 height 17
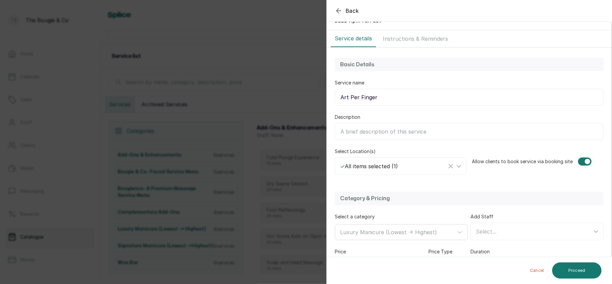
scroll to position [25, 0]
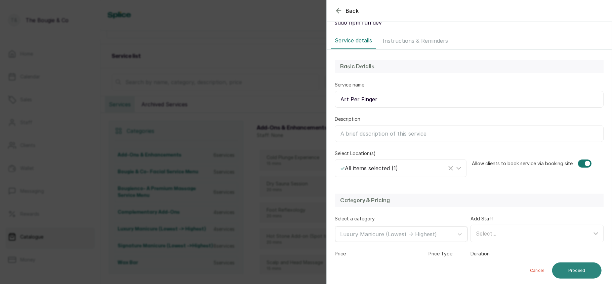
type input "30"
click at [589, 264] on button "Proceed" at bounding box center [576, 270] width 49 height 16
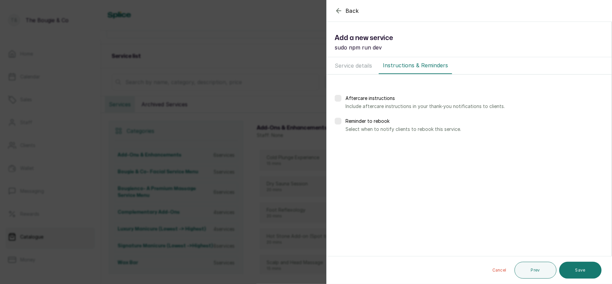
scroll to position [0, 0]
click at [338, 12] on icon "button" at bounding box center [339, 11] width 8 height 8
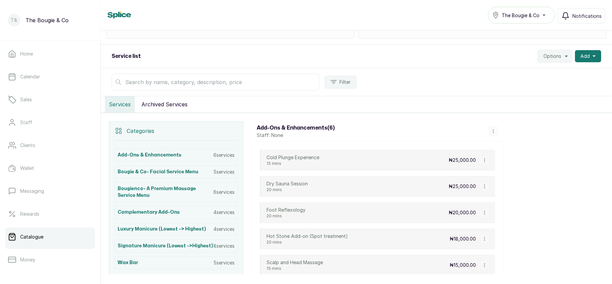
click at [587, 46] on div "Service list Options Add" at bounding box center [356, 56] width 511 height 24
click at [585, 54] on button "Add" at bounding box center [588, 56] width 26 height 12
click at [545, 73] on span "Add Service" at bounding box center [563, 74] width 65 height 8
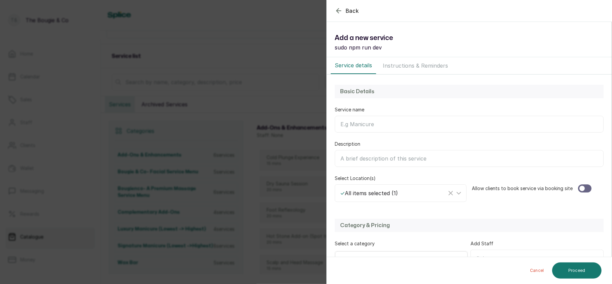
click at [387, 125] on input "Service name" at bounding box center [469, 124] width 269 height 17
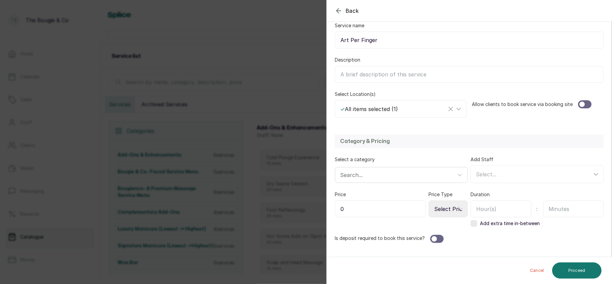
scroll to position [85, 0]
type input "Art Per Finger"
click at [580, 104] on div at bounding box center [582, 103] width 5 height 5
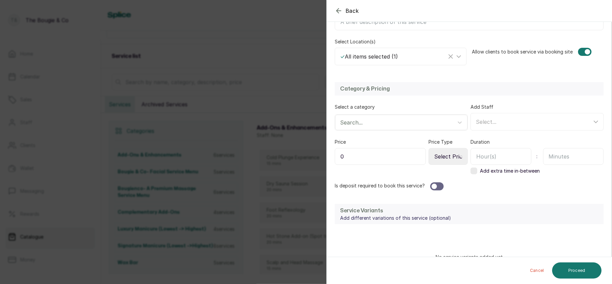
scroll to position [138, 0]
click at [383, 162] on input "0" at bounding box center [380, 155] width 91 height 17
type input "1,000"
click at [440, 158] on select "Select Price Type Fixed From" at bounding box center [448, 155] width 39 height 17
select select "fixed"
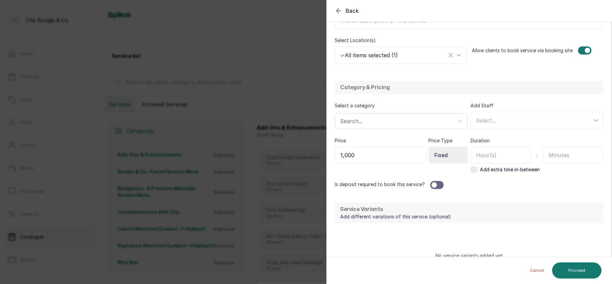
click at [429, 148] on select "Select Price Type Fixed From" at bounding box center [448, 155] width 39 height 17
click at [569, 156] on input "text" at bounding box center [573, 155] width 61 height 17
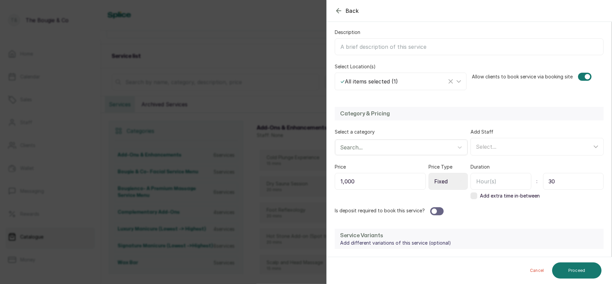
scroll to position [111, 0]
type input "30"
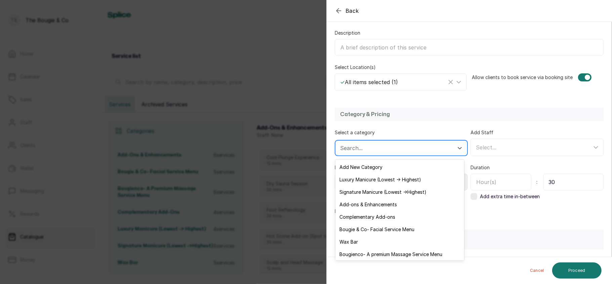
click at [395, 145] on div at bounding box center [395, 148] width 110 height 9
click at [378, 167] on div "Add New Category" at bounding box center [399, 167] width 129 height 12
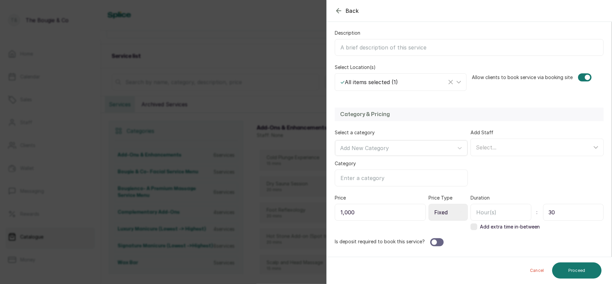
click at [371, 182] on input "Category" at bounding box center [401, 177] width 133 height 17
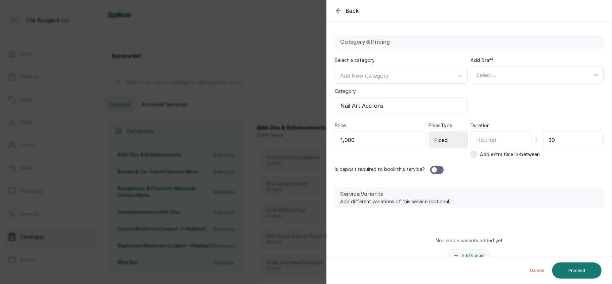
scroll to position [219, 0]
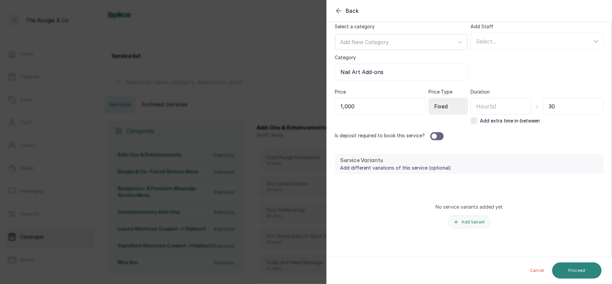
type input "Nail Art Add-ons"
click at [580, 266] on button "Proceed" at bounding box center [576, 270] width 49 height 16
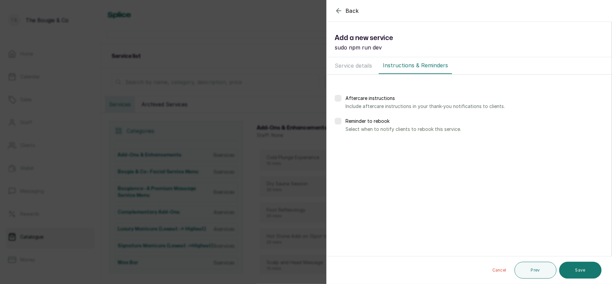
click at [580, 266] on button "Save" at bounding box center [580, 270] width 42 height 17
click at [585, 269] on button "Save" at bounding box center [580, 270] width 42 height 17
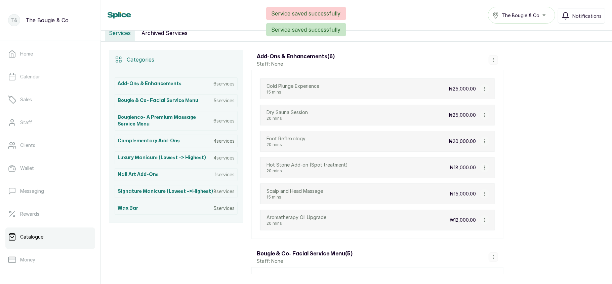
scroll to position [132, 0]
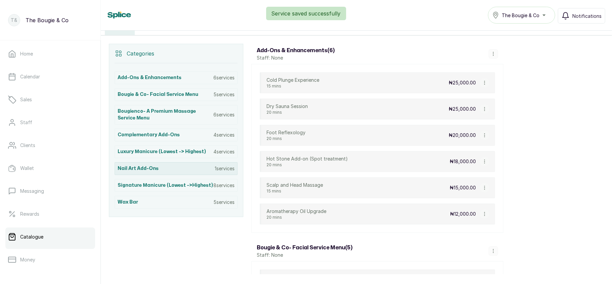
click at [157, 169] on div "Nail Art Add-ons 1 services" at bounding box center [176, 168] width 123 height 13
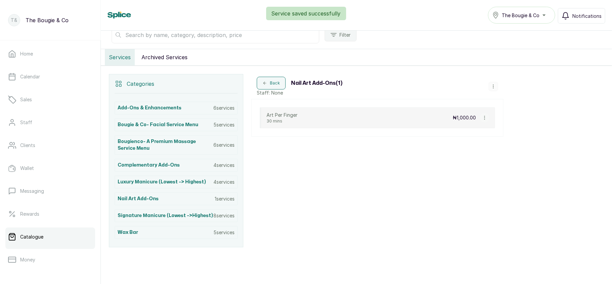
scroll to position [114, 0]
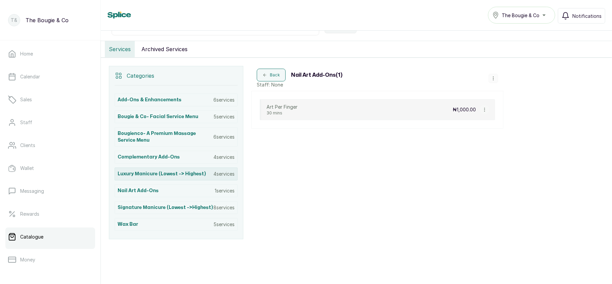
click at [193, 174] on h3 "Luxury Manicure (Lowest -> Highest)" at bounding box center [162, 173] width 88 height 7
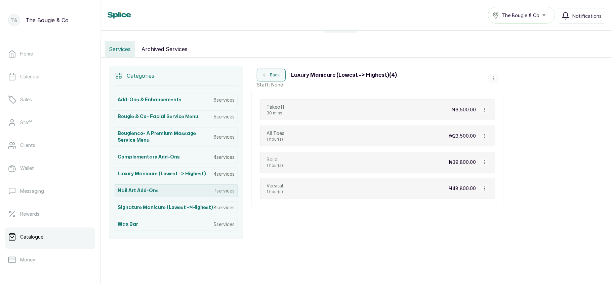
click at [159, 194] on div "Nail Art Add-ons 1 services" at bounding box center [176, 190] width 123 height 13
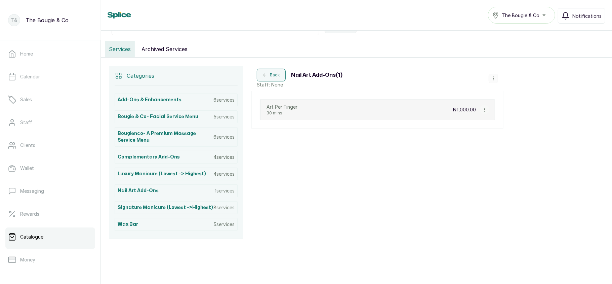
click at [489, 75] on button "button" at bounding box center [493, 78] width 9 height 9
click at [471, 77] on div "Back Nail Art Add-ons ( 1 ) Staff: None Add Service View Category Edit Category…" at bounding box center [377, 78] width 252 height 25
click at [486, 108] on icon "button" at bounding box center [484, 109] width 5 height 5
click at [500, 69] on span "Edit Service" at bounding box center [511, 67] width 41 height 8
select select "fixed"
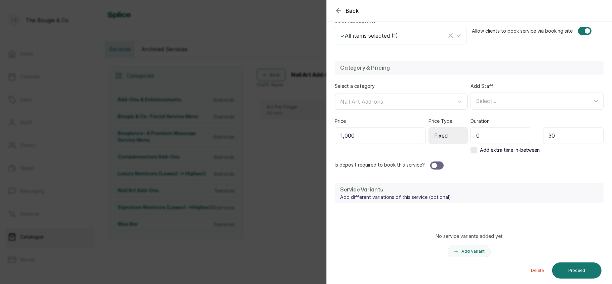
scroll to position [124, 0]
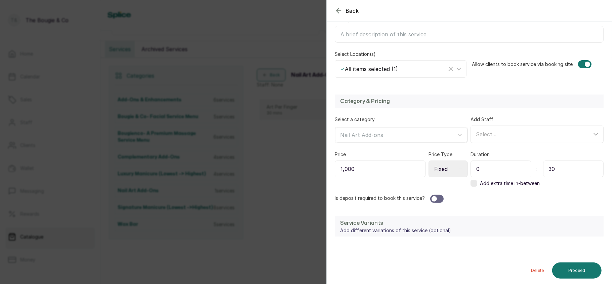
click at [370, 171] on input "1,000" at bounding box center [380, 168] width 91 height 17
type input "1"
type input "5,000"
click at [447, 165] on select "Select Price Type Fixed From" at bounding box center [448, 168] width 39 height 17
select select "starting_at"
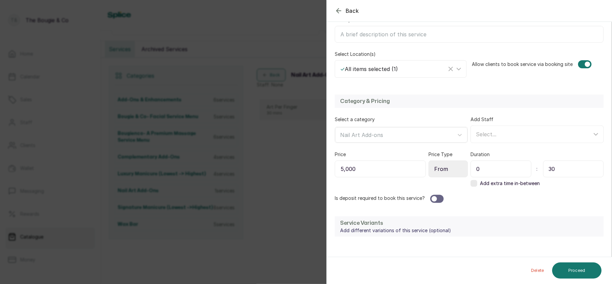
click at [429, 161] on select "Select Price Type Fixed From" at bounding box center [448, 168] width 39 height 17
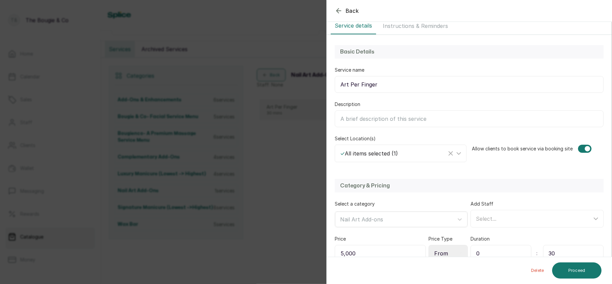
scroll to position [32, 0]
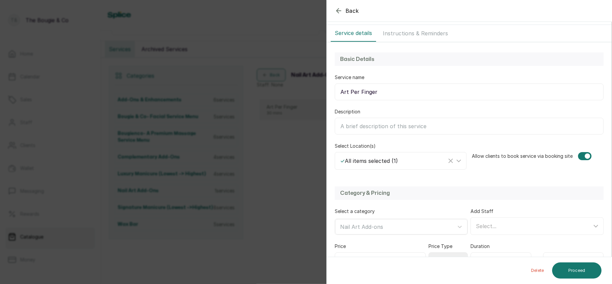
click at [396, 93] on input "Art Per Finger" at bounding box center [469, 91] width 269 height 17
type input "A"
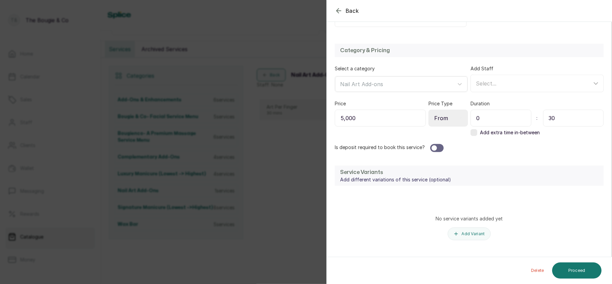
scroll to position [189, 0]
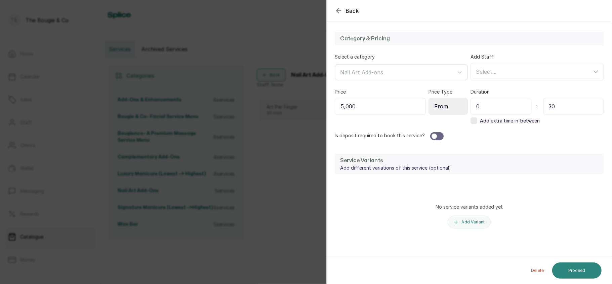
type input "Nail Effect"
click at [577, 268] on button "Proceed" at bounding box center [576, 270] width 49 height 16
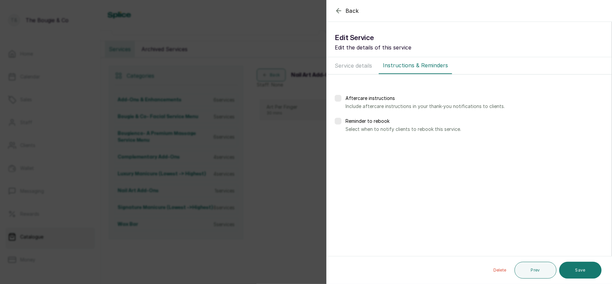
scroll to position [0, 0]
click at [577, 268] on button "Save" at bounding box center [580, 270] width 42 height 17
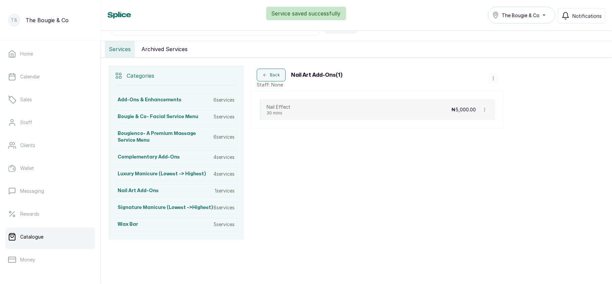
click at [493, 76] on icon "button" at bounding box center [493, 78] width 5 height 5
click at [476, 53] on div "Services Archived Services" at bounding box center [356, 49] width 511 height 16
click at [493, 77] on icon "button" at bounding box center [493, 78] width 5 height 5
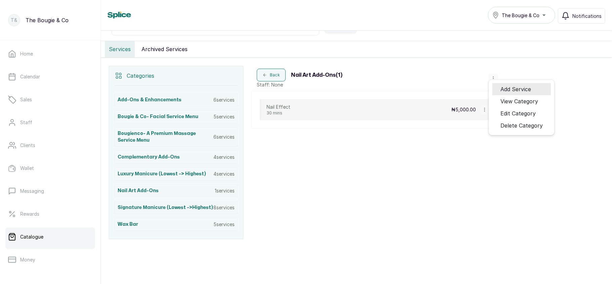
click at [506, 91] on span "Add Service" at bounding box center [516, 89] width 31 height 8
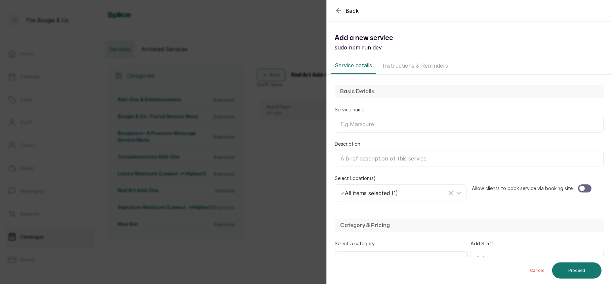
click at [428, 120] on input "Service name" at bounding box center [469, 124] width 269 height 17
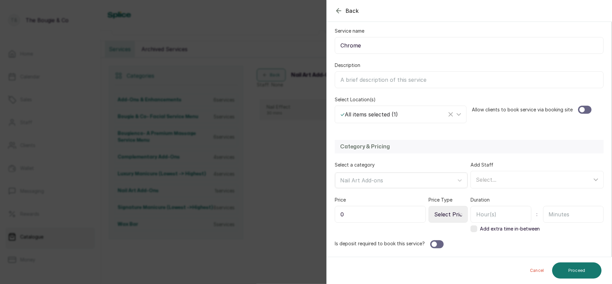
scroll to position [79, 0]
type input "Chrome"
click at [586, 108] on div at bounding box center [584, 109] width 13 height 8
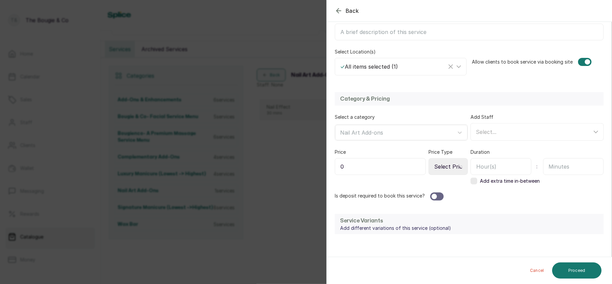
scroll to position [127, 0]
click at [376, 166] on input "0" at bounding box center [380, 166] width 91 height 17
type input "5,000"
click at [442, 167] on select "Select Price Type Fixed From" at bounding box center [448, 166] width 39 height 17
select select "fixed"
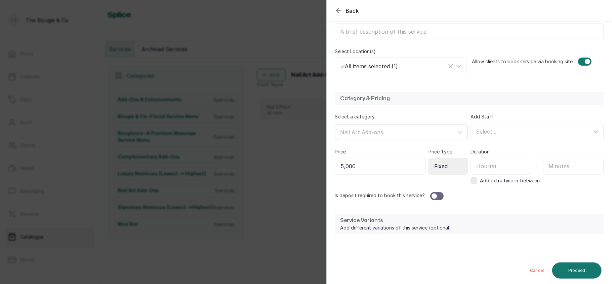
click at [429, 159] on select "Select Price Type Fixed From" at bounding box center [448, 166] width 39 height 17
click at [560, 165] on input "text" at bounding box center [573, 166] width 61 height 17
type input "30"
click at [580, 263] on button "Proceed" at bounding box center [576, 270] width 49 height 16
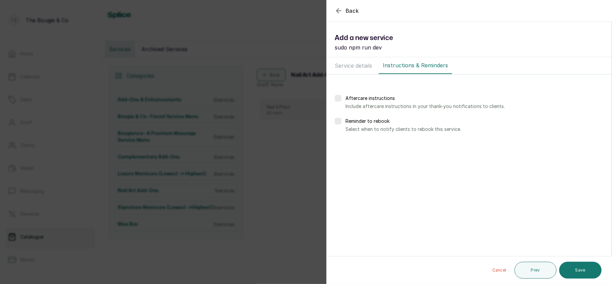
scroll to position [0, 0]
click at [580, 264] on button "Save" at bounding box center [580, 270] width 42 height 17
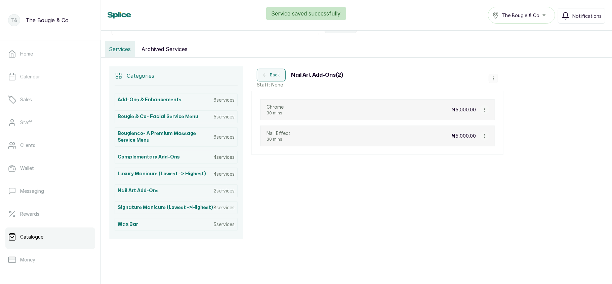
click at [491, 79] on icon "button" at bounding box center [493, 78] width 5 height 5
click at [505, 93] on span "Add Service" at bounding box center [516, 89] width 31 height 8
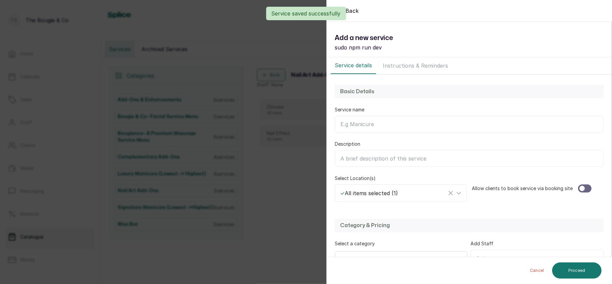
click at [403, 125] on input "Service name" at bounding box center [469, 124] width 269 height 17
type input "Art Per Finger"
click at [583, 187] on div at bounding box center [584, 188] width 13 height 8
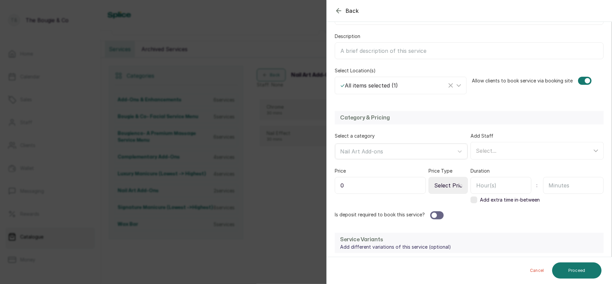
scroll to position [108, 0]
click at [390, 180] on input "0" at bounding box center [380, 184] width 91 height 17
type input "1,000"
click at [444, 192] on select "Select Price Type Fixed From" at bounding box center [448, 184] width 39 height 17
select select "fixed"
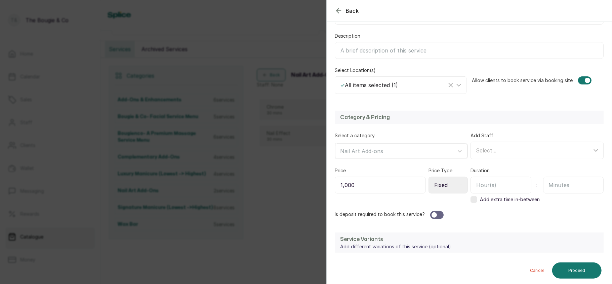
click at [429, 177] on select "Select Price Type Fixed From" at bounding box center [448, 184] width 39 height 17
click at [568, 184] on input "text" at bounding box center [573, 184] width 61 height 17
type input "30"
click at [584, 268] on button "Proceed" at bounding box center [576, 270] width 49 height 16
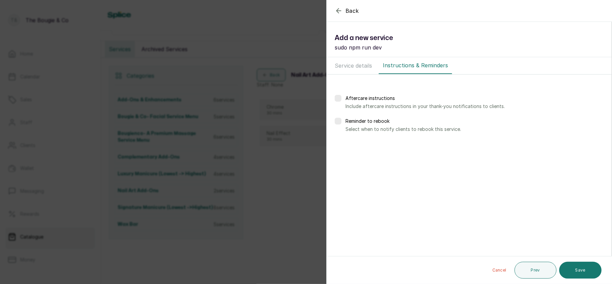
scroll to position [0, 0]
click at [584, 268] on button "Save" at bounding box center [580, 270] width 42 height 17
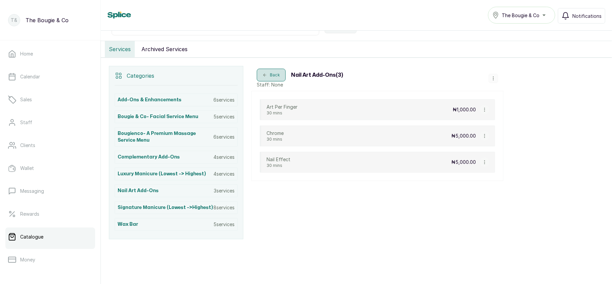
click at [276, 73] on button "Back" at bounding box center [271, 75] width 29 height 13
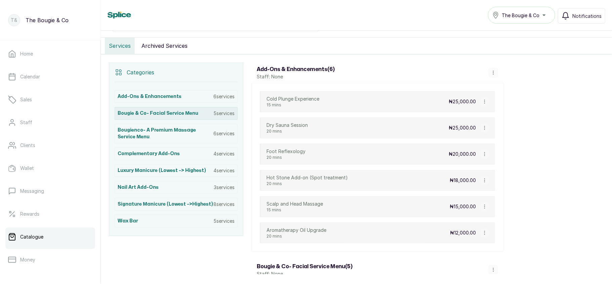
click at [162, 113] on h3 "Bougie & Co- Facial Service Menu" at bounding box center [158, 113] width 81 height 7
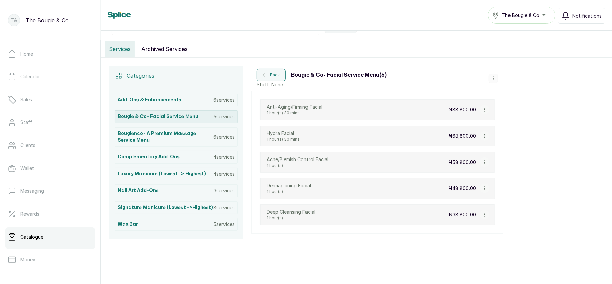
click at [150, 113] on h3 "Bougie & Co- Facial Service Menu" at bounding box center [158, 116] width 81 height 7
click at [171, 110] on div "Bougie & Co- Facial Service Menu 5 services" at bounding box center [176, 116] width 123 height 13
click at [202, 116] on div "Bougie & Co- Facial Service Menu 5 services" at bounding box center [176, 116] width 123 height 13
click at [493, 77] on icon "button" at bounding box center [493, 78] width 5 height 5
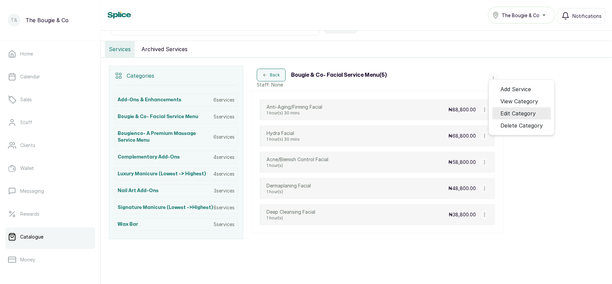
click at [505, 114] on span "Edit Category" at bounding box center [518, 113] width 35 height 8
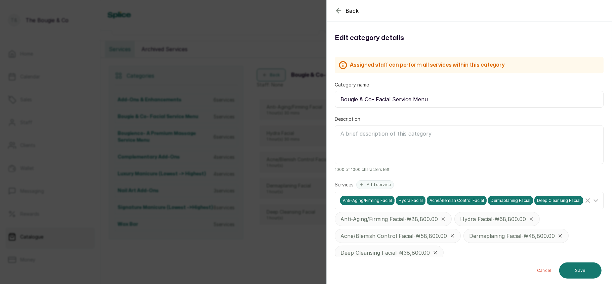
click at [414, 139] on textarea "Description" at bounding box center [469, 144] width 269 height 39
paste textarea "Our curated facial treatments combine luxury with efficacy, providing solutions…"
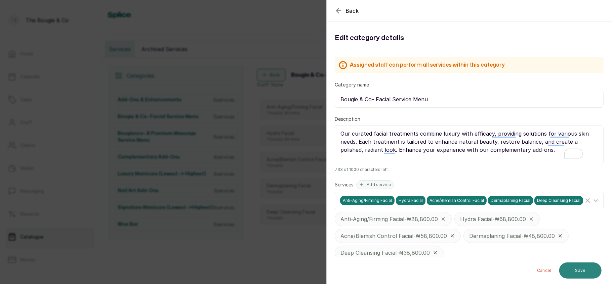
type textarea "Our curated facial treatments combine luxury with efficacy, providing solutions…"
click at [582, 269] on button "Save" at bounding box center [580, 270] width 42 height 16
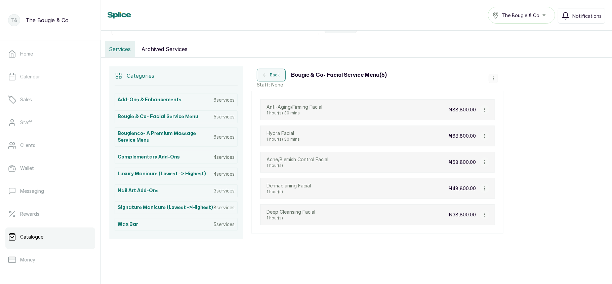
click at [483, 212] on icon "button" at bounding box center [484, 214] width 5 height 5
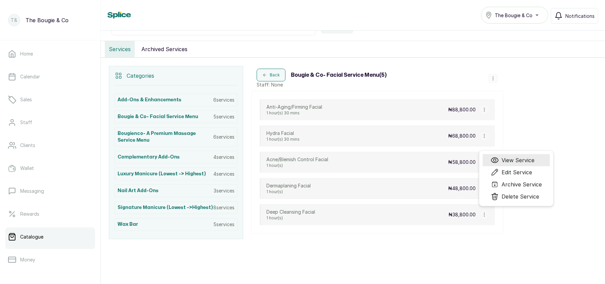
click at [512, 163] on span "View Service" at bounding box center [518, 160] width 33 height 8
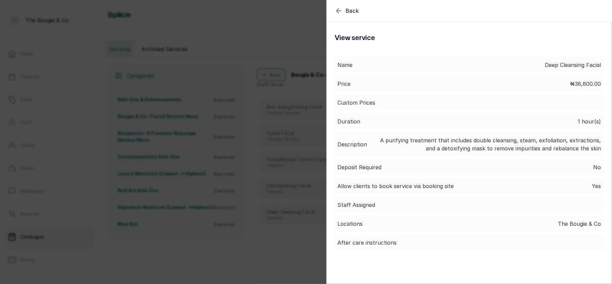
click at [312, 128] on div "Back Service View service Name Deep Cleansing Facial Price ₦38,800.00 Custom Pr…" at bounding box center [306, 142] width 612 height 284
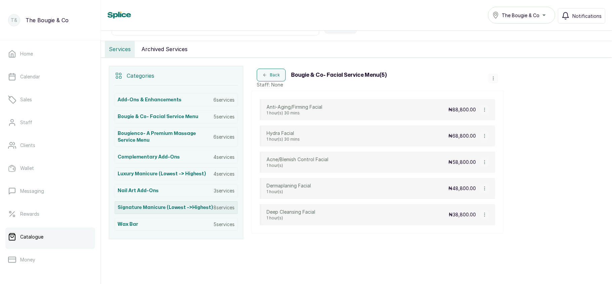
click at [161, 204] on h3 "Signature Manicure (Lowest ->Highest)" at bounding box center [165, 207] width 95 height 7
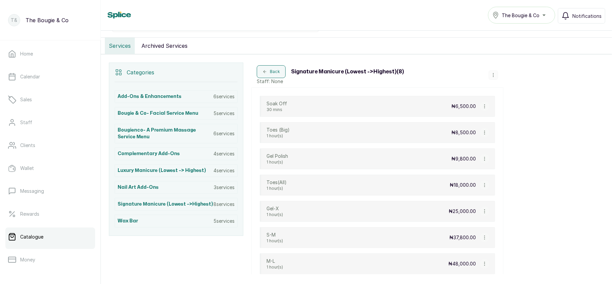
click at [493, 77] on icon "button" at bounding box center [493, 75] width 5 height 5
click at [510, 116] on span "Edit Category" at bounding box center [518, 113] width 35 height 8
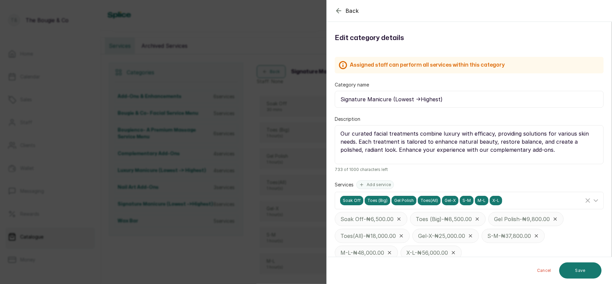
click at [248, 131] on div "Back Category Edit category details Assigned staff can perform all services wit…" at bounding box center [306, 142] width 612 height 284
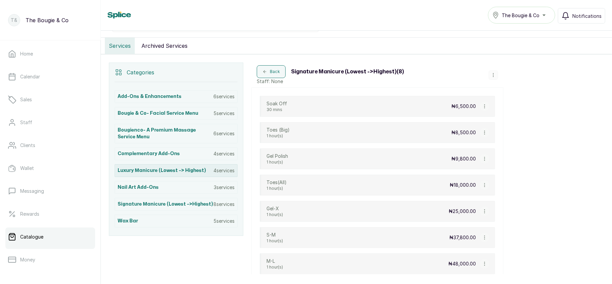
click at [156, 172] on h3 "Luxury Manicure (Lowest -> Highest)" at bounding box center [162, 170] width 88 height 7
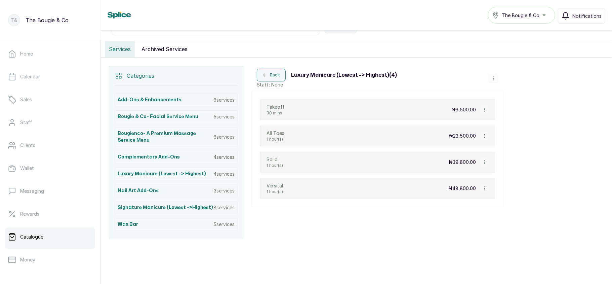
click at [495, 76] on icon "button" at bounding box center [493, 78] width 5 height 5
click at [506, 104] on span "View Category" at bounding box center [520, 101] width 38 height 8
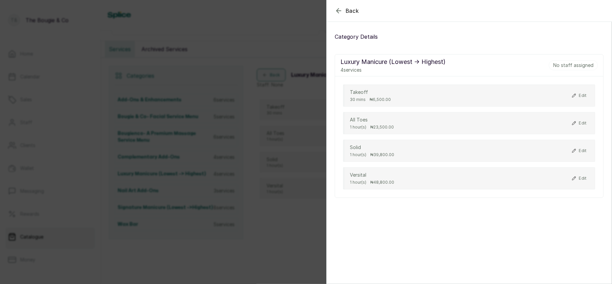
click at [292, 94] on div "Back Category Category Details Luxury Manicure (Lowest -> Highest) 4 services N…" at bounding box center [306, 142] width 612 height 284
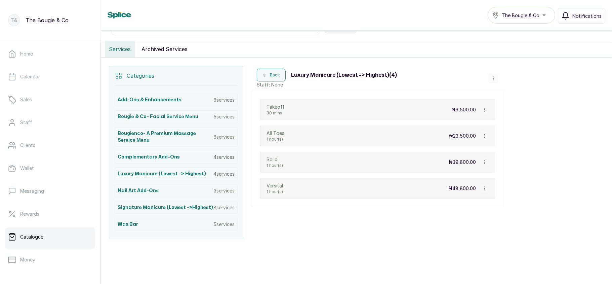
click at [493, 79] on button "button" at bounding box center [493, 78] width 9 height 9
click at [508, 113] on span "Edit Category" at bounding box center [518, 113] width 35 height 8
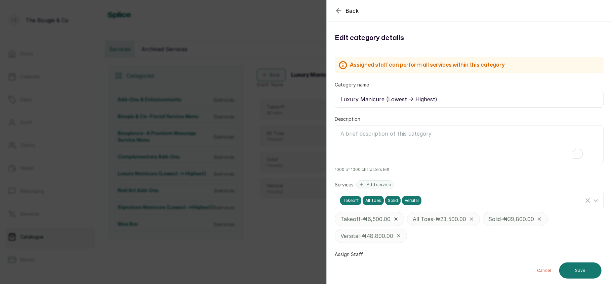
click at [393, 143] on textarea "Description" at bounding box center [469, 144] width 269 height 39
paste textarea "Biab & Dual Forms: Nail Prep, Filling, Builder Gel, Poly Gel & Dual Form, Shapi…"
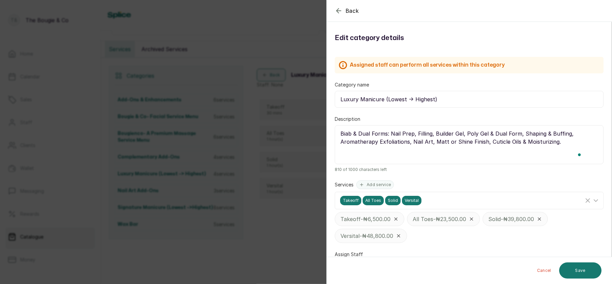
scroll to position [58, 0]
type textarea "Biab & Dual Forms: Nail Prep, Filling, Builder Gel, Poly Gel & Dual Form, Shapi…"
click at [584, 272] on button "Save" at bounding box center [580, 270] width 42 height 16
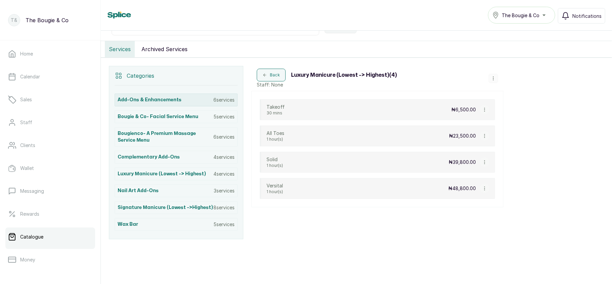
click at [199, 100] on div "Add-ons & Enhancements 6 services" at bounding box center [176, 99] width 123 height 13
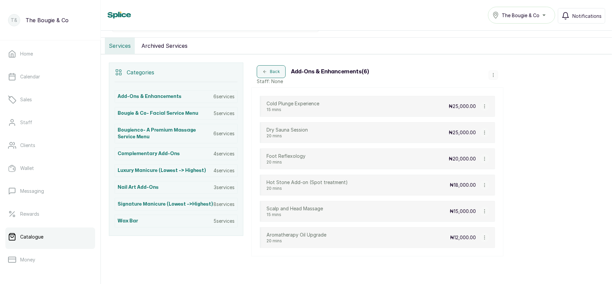
click at [494, 77] on icon "button" at bounding box center [493, 75] width 5 height 5
click at [506, 114] on span "Edit Category" at bounding box center [518, 113] width 35 height 8
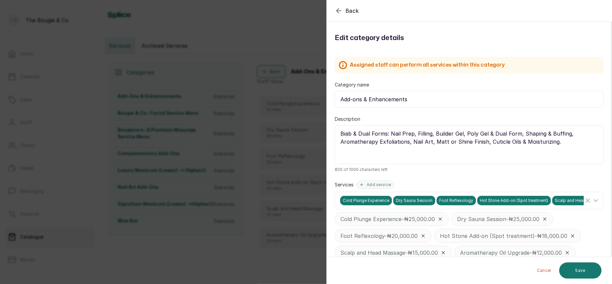
click at [295, 138] on div "Back Category Edit category details Assigned staff can perform all services wit…" at bounding box center [306, 142] width 612 height 284
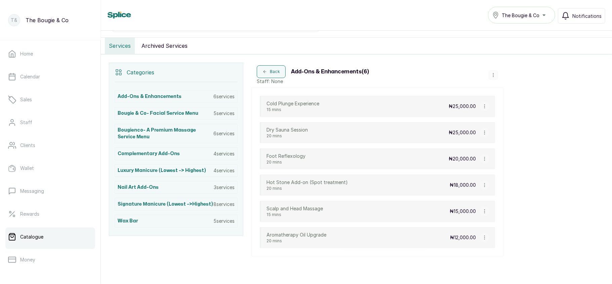
click at [492, 76] on icon "button" at bounding box center [493, 75] width 5 height 5
click at [504, 115] on span "Edit Category" at bounding box center [518, 113] width 35 height 8
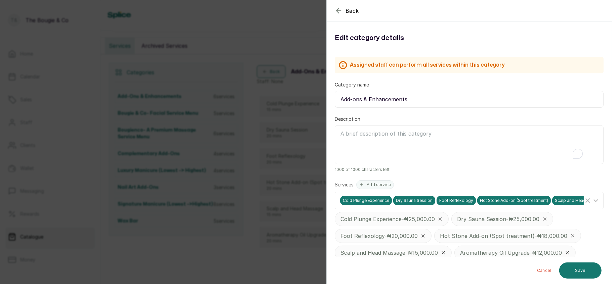
click at [444, 127] on textarea "Description" at bounding box center [469, 144] width 269 height 39
click at [401, 160] on textarea "Luxury Upgrades designed to personalize and elevate your massage experience" at bounding box center [469, 144] width 269 height 39
click at [364, 132] on textarea "Luxury Upgrades designed to personalize and elevate your massage experience" at bounding box center [469, 144] width 269 height 39
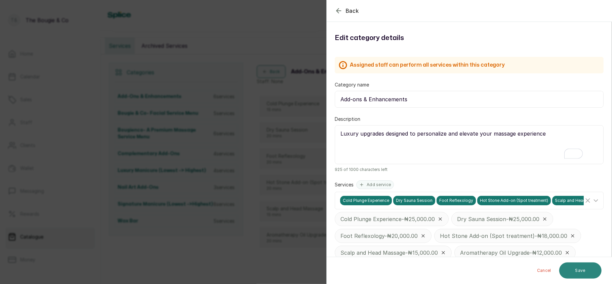
type textarea "Luxury upgrades designed to personalize and elevate your massage experience"
click at [576, 270] on button "Save" at bounding box center [580, 270] width 42 height 16
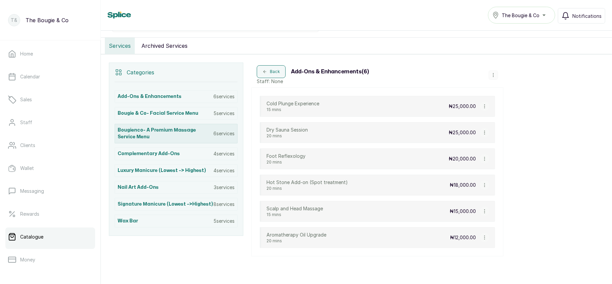
click at [176, 128] on div "Bougienco- A premium Massage Service Menu 6 services" at bounding box center [176, 133] width 123 height 19
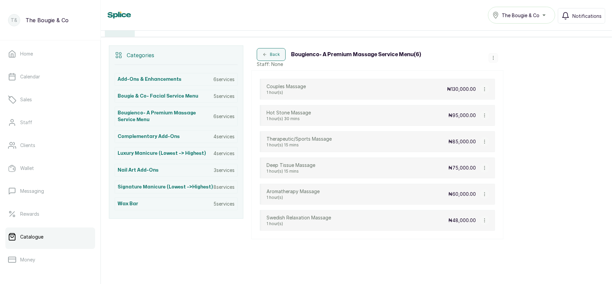
click at [492, 55] on icon "button" at bounding box center [493, 57] width 5 height 5
click at [506, 97] on span "Edit Category" at bounding box center [518, 93] width 35 height 8
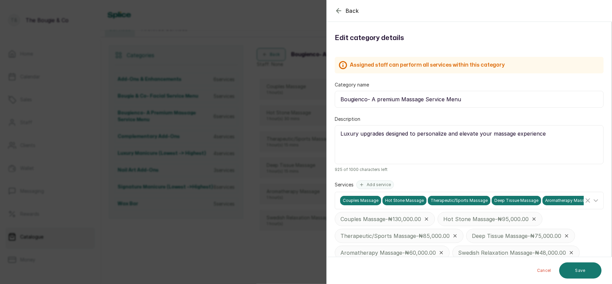
click at [290, 136] on div "Back Category Edit category details Assigned staff can perform all services wit…" at bounding box center [306, 142] width 612 height 284
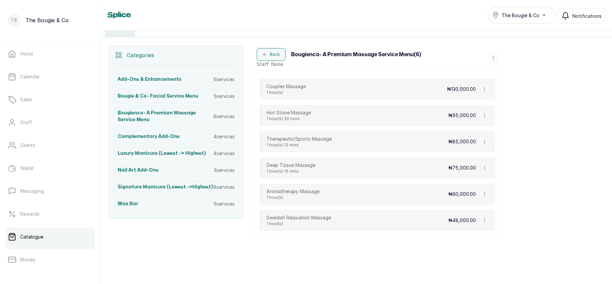
click at [491, 56] on icon "button" at bounding box center [493, 57] width 5 height 5
click at [506, 92] on span "Edit Category" at bounding box center [518, 93] width 35 height 8
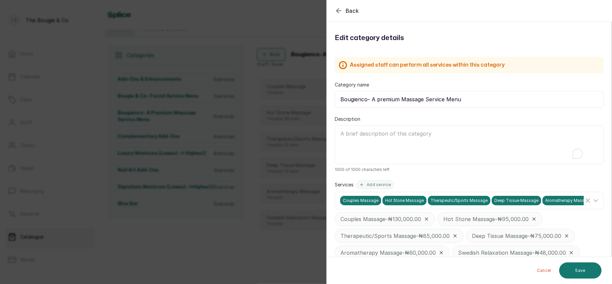
click at [411, 136] on textarea "Description" at bounding box center [469, 144] width 269 height 39
paste textarea "At [GEOGRAPHIC_DATA], we offer luxury wellness experiences designed for clients…"
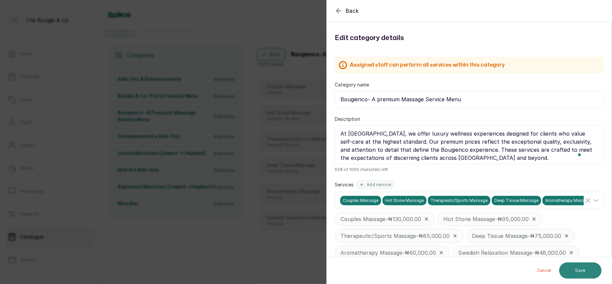
type textarea "At [GEOGRAPHIC_DATA], we offer luxury wellness experiences designed for clients…"
click at [569, 270] on button "Save" at bounding box center [580, 270] width 42 height 16
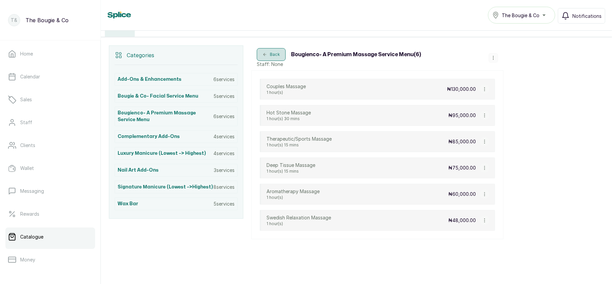
click at [279, 49] on button "Back" at bounding box center [271, 54] width 29 height 13
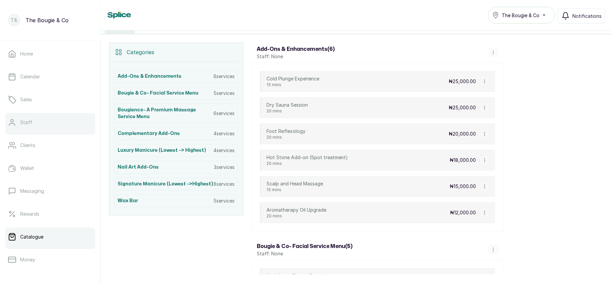
click at [30, 120] on p "Staff" at bounding box center [26, 122] width 12 height 7
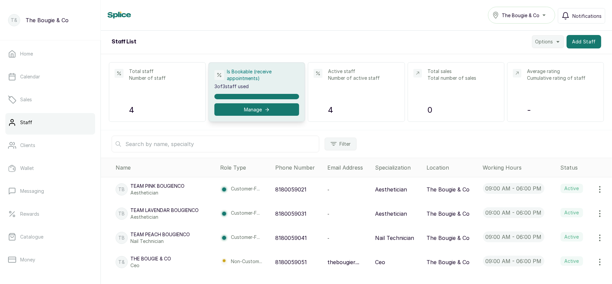
scroll to position [97, 0]
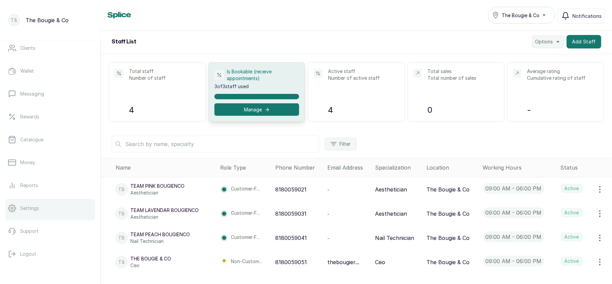
click at [38, 208] on p "Settings" at bounding box center [29, 208] width 19 height 7
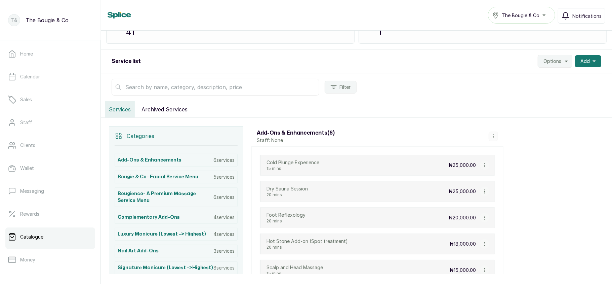
scroll to position [42, 0]
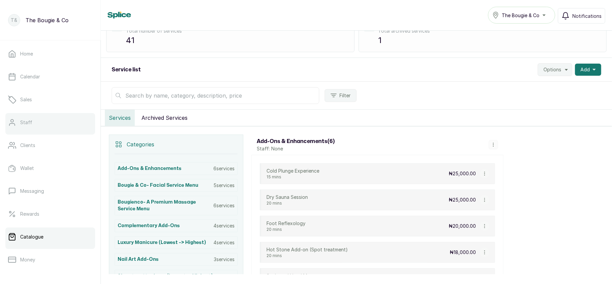
click at [46, 119] on link "Staff" at bounding box center [50, 122] width 90 height 19
